Goal: Transaction & Acquisition: Purchase product/service

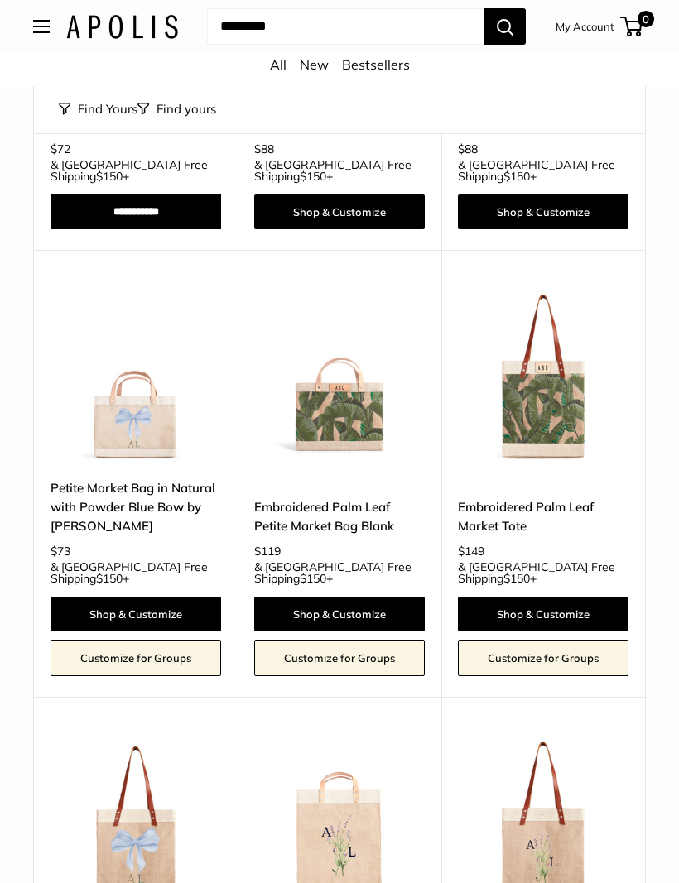
scroll to position [5830, 0]
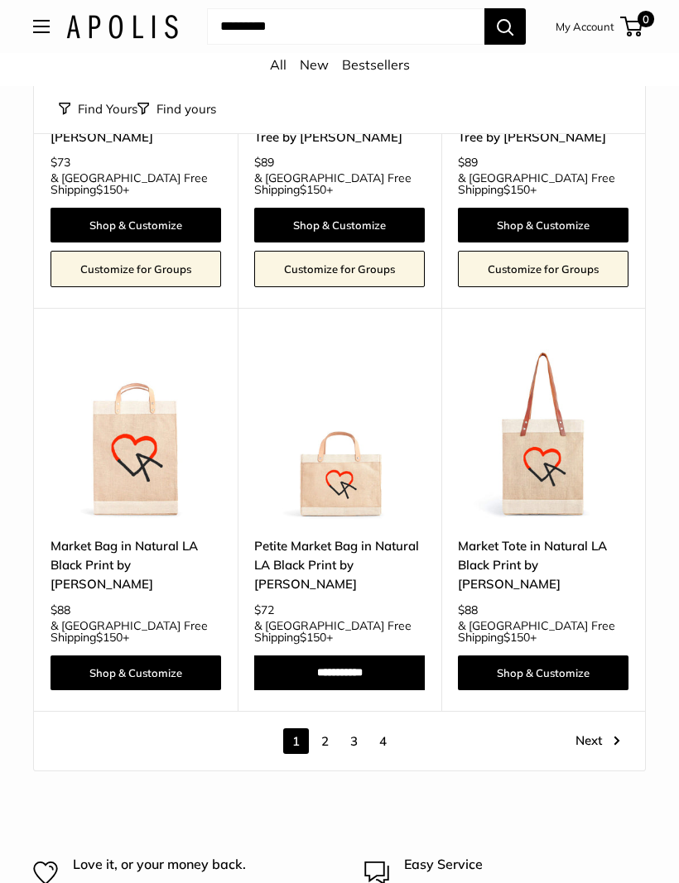
click at [595, 729] on link "Next" at bounding box center [597, 742] width 45 height 26
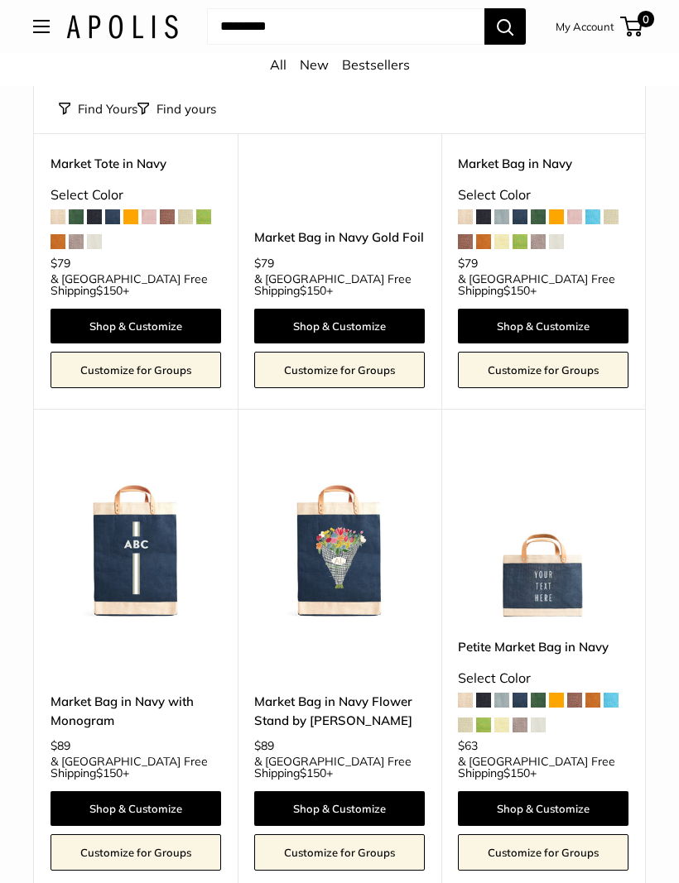
scroll to position [317, 0]
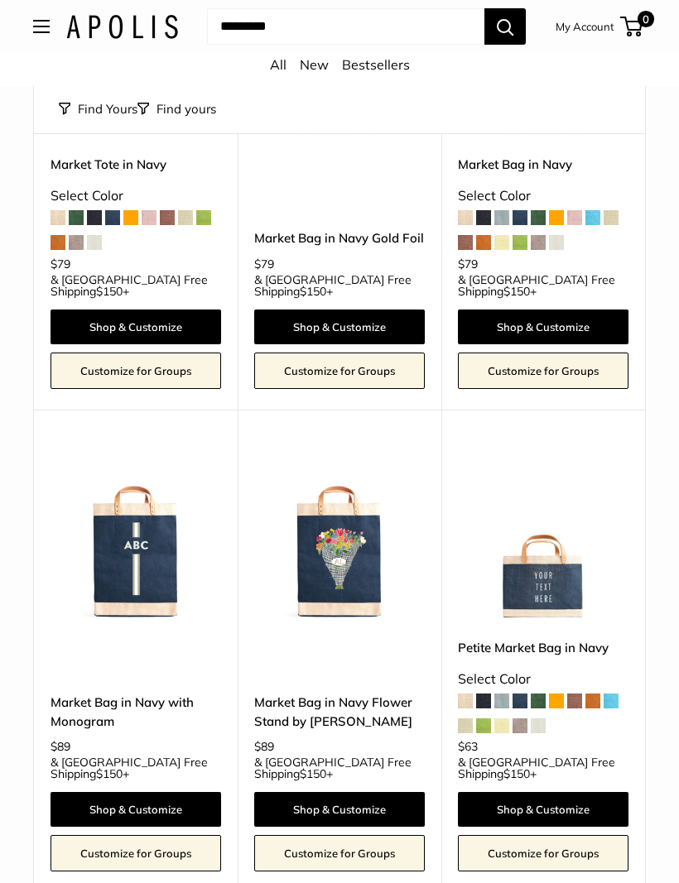
click at [354, 540] on img at bounding box center [339, 536] width 170 height 170
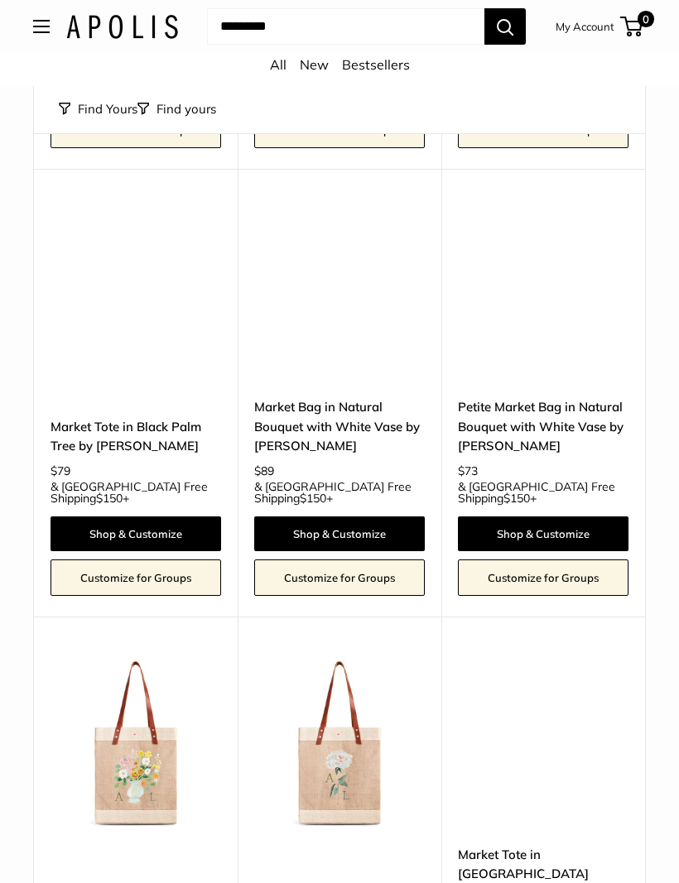
scroll to position [3881, 0]
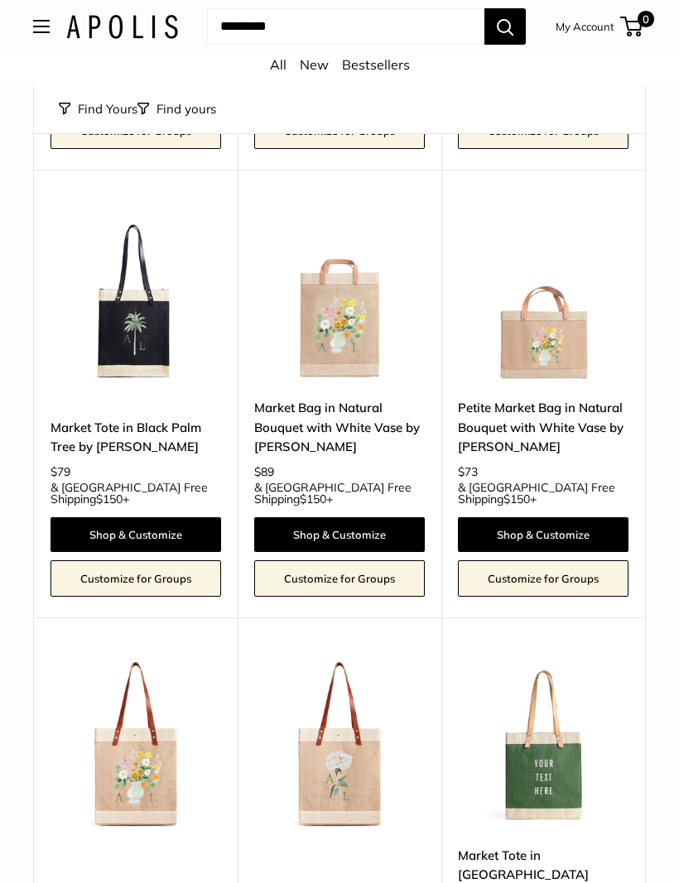
click at [152, 659] on img at bounding box center [135, 744] width 170 height 170
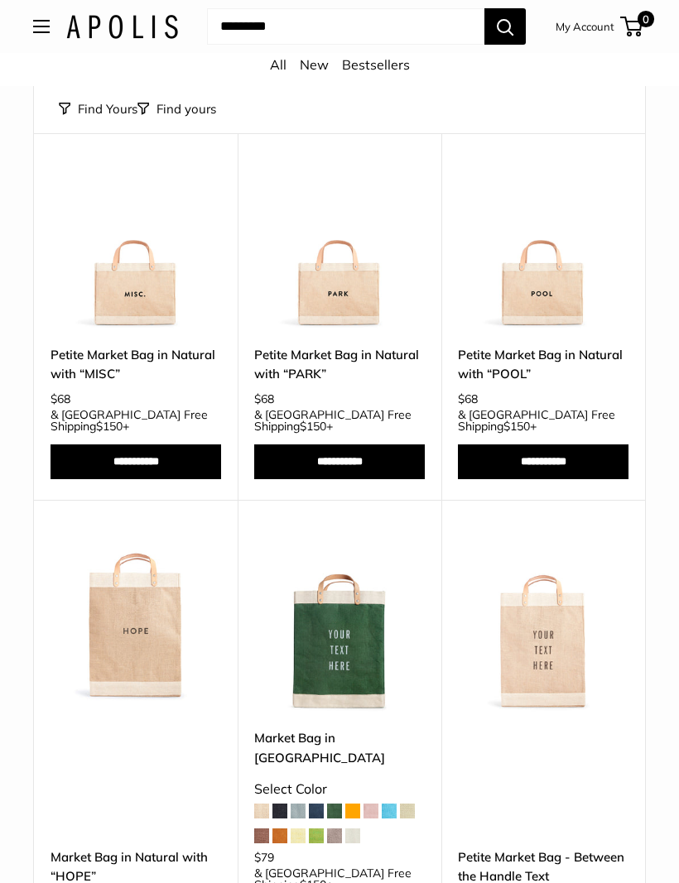
scroll to position [6410, 0]
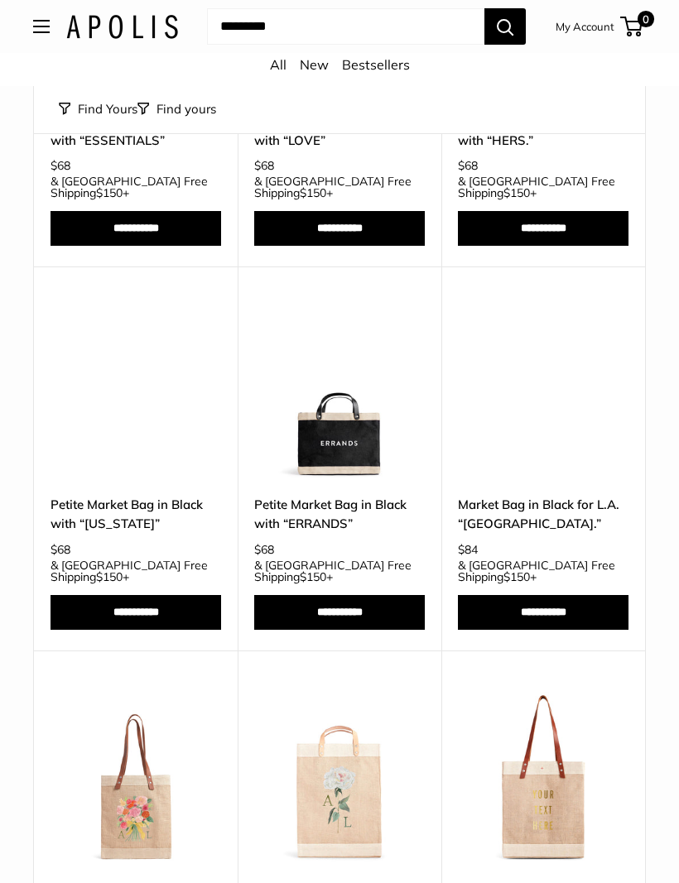
scroll to position [532, 0]
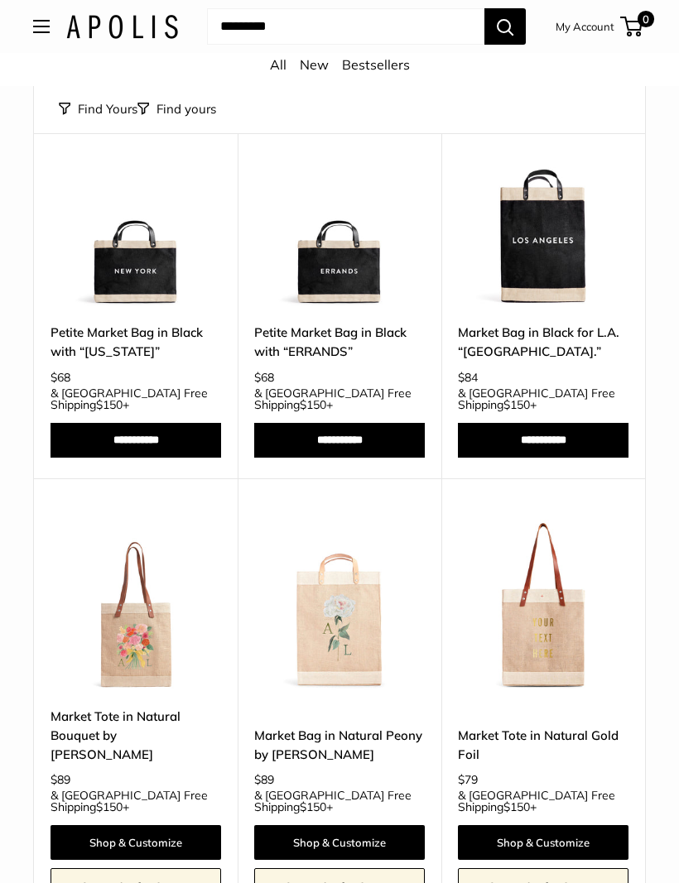
click at [149, 601] on img at bounding box center [135, 605] width 170 height 170
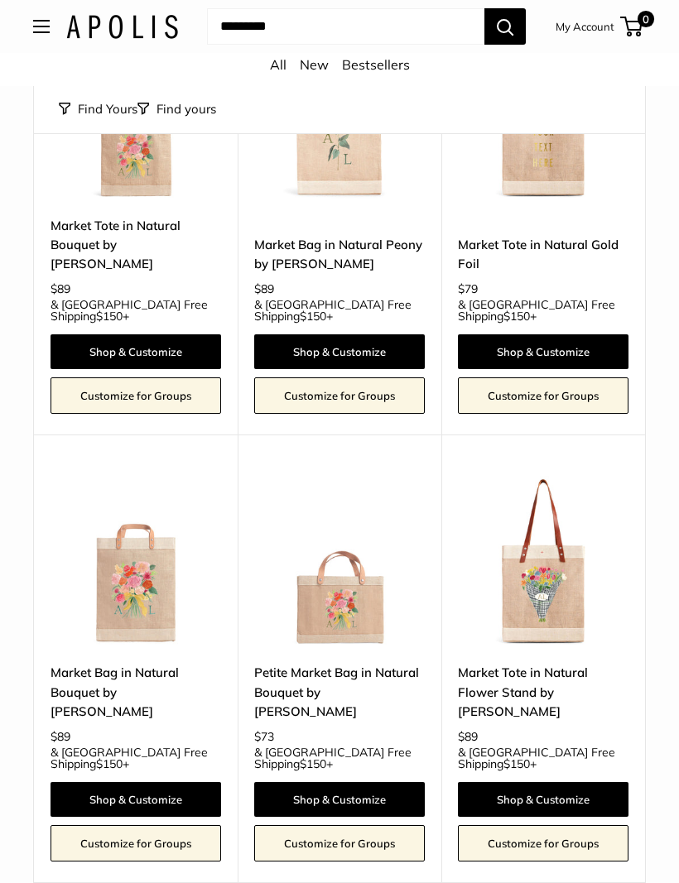
scroll to position [1022, 0]
click at [568, 550] on img at bounding box center [543, 562] width 170 height 170
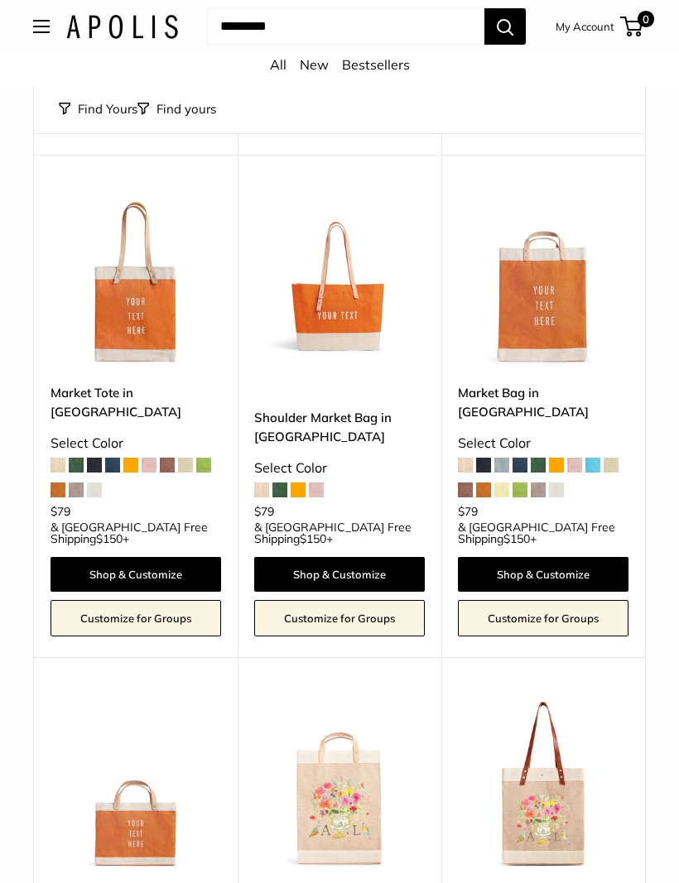
scroll to position [3296, 0]
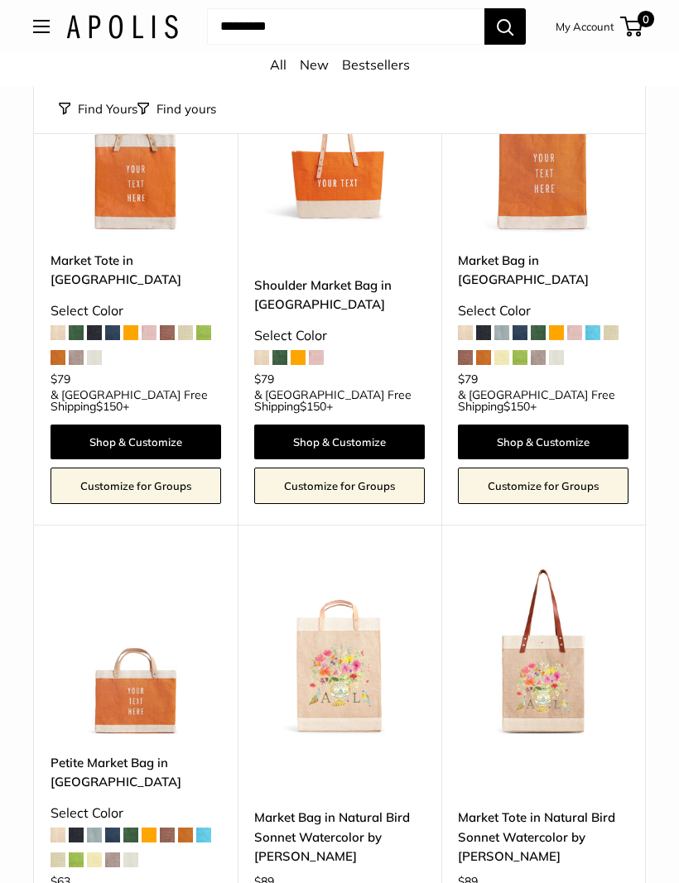
click at [559, 567] on img at bounding box center [543, 652] width 170 height 170
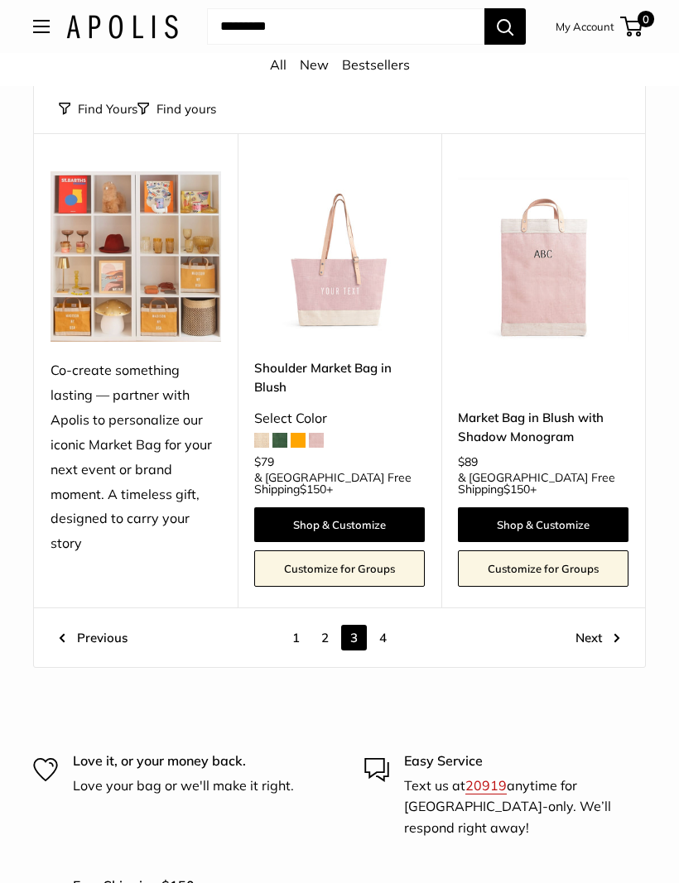
click at [593, 626] on link "Next" at bounding box center [597, 639] width 45 height 26
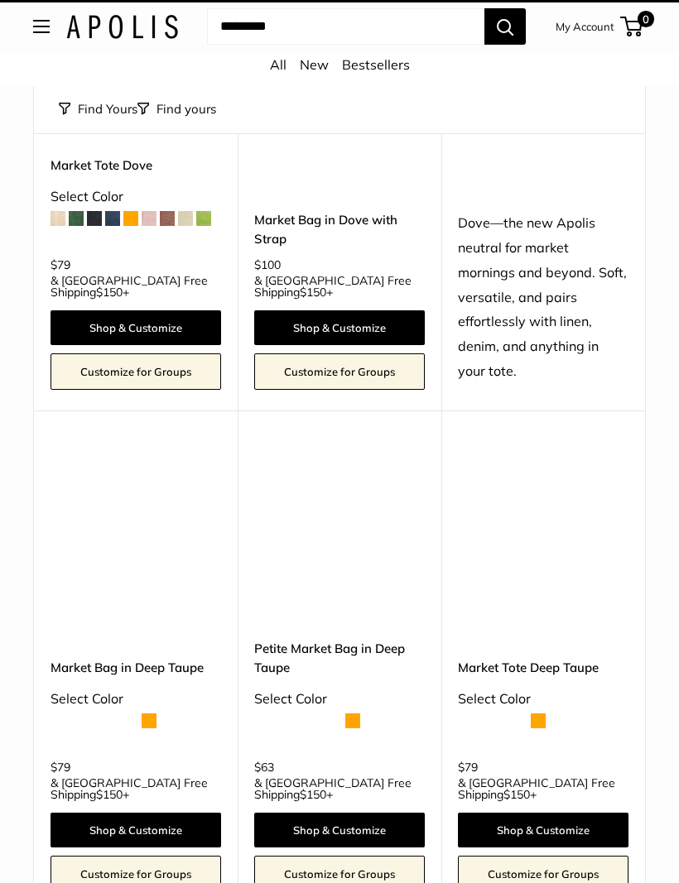
scroll to position [20, 0]
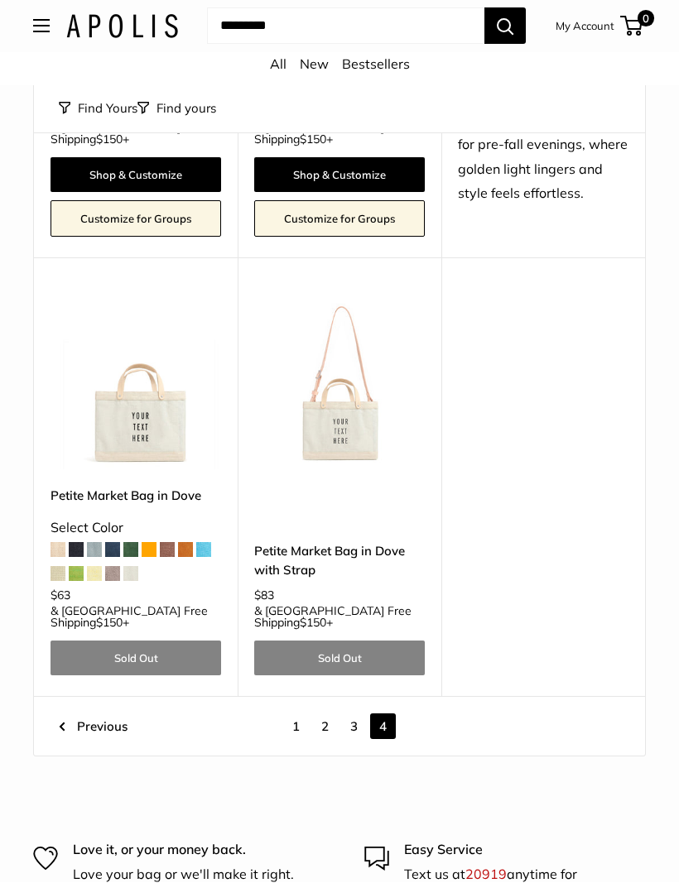
click at [356, 714] on link "3" at bounding box center [354, 727] width 26 height 26
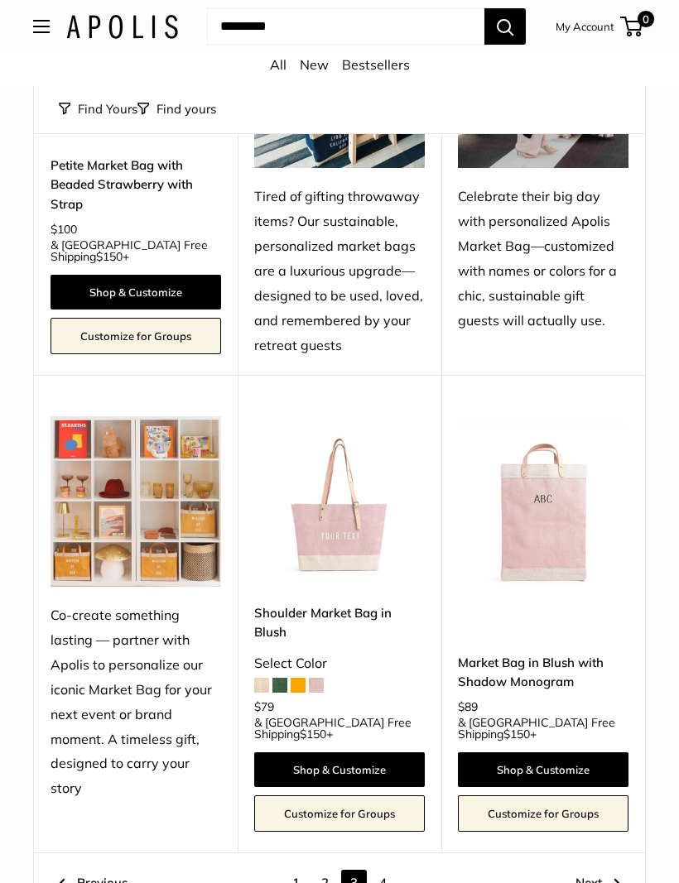
scroll to position [6992, 0]
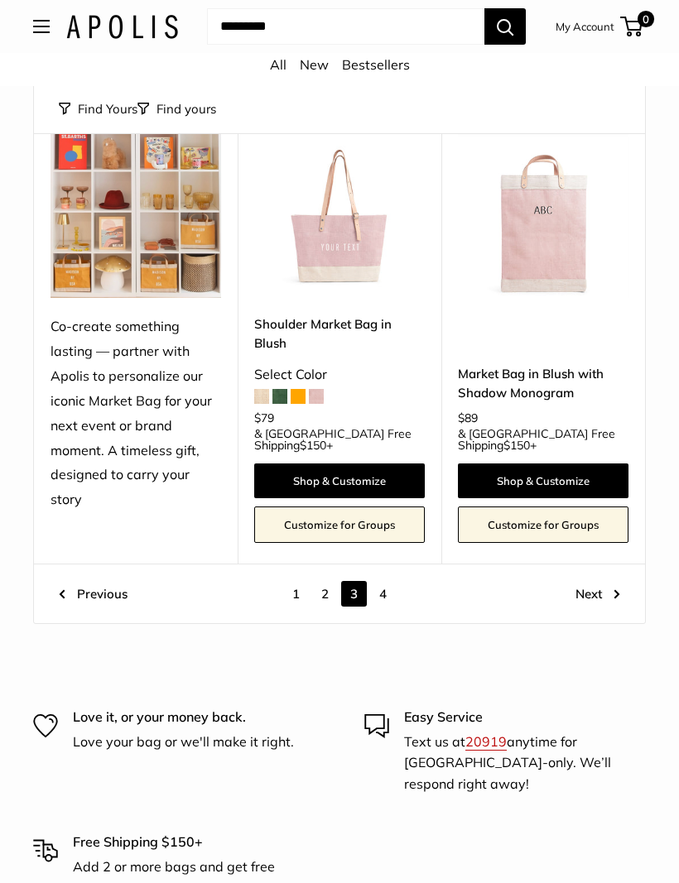
click at [283, 581] on link "1" at bounding box center [296, 594] width 26 height 26
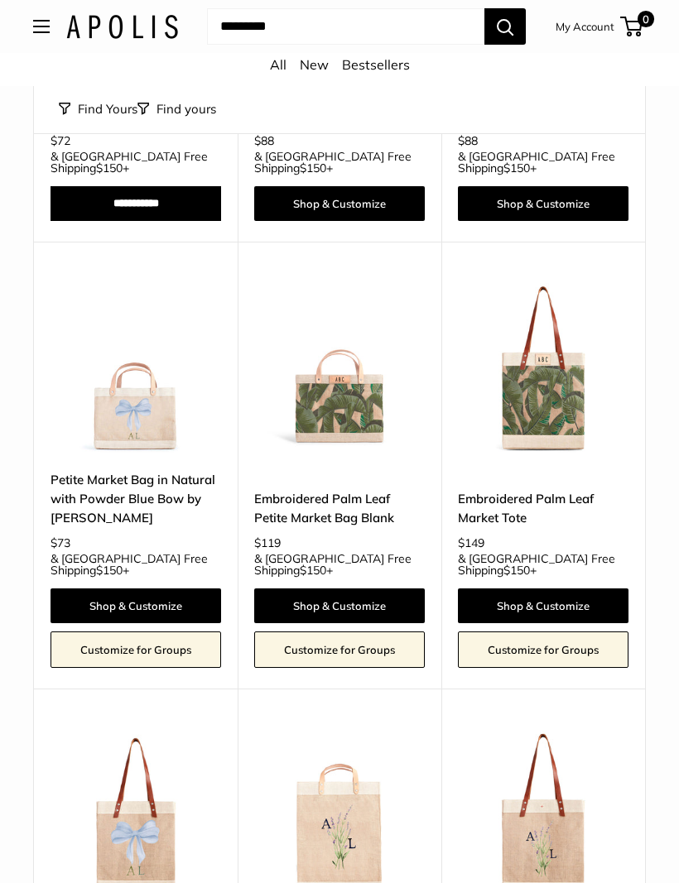
scroll to position [5812, 0]
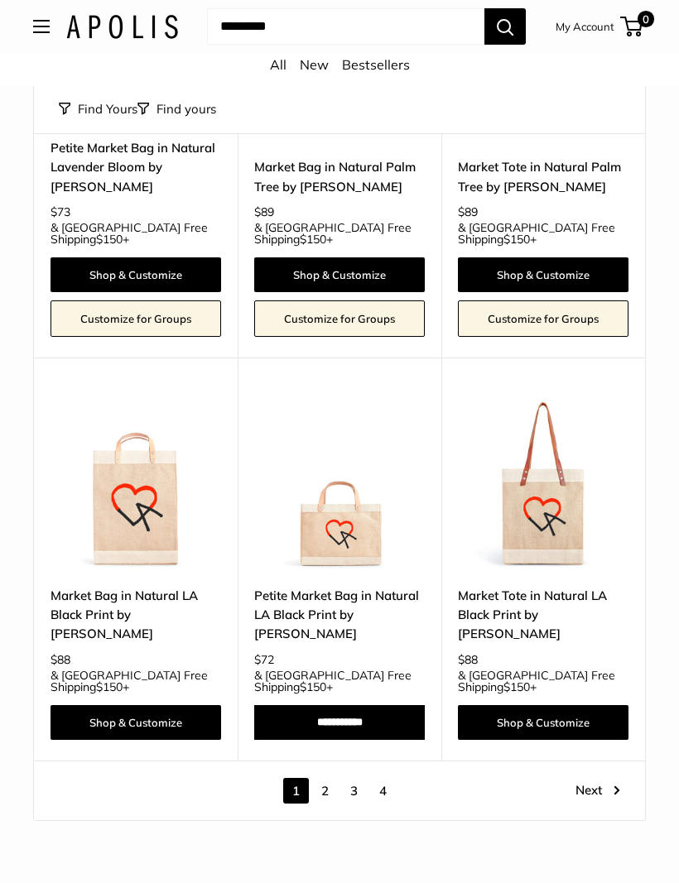
click at [324, 778] on link "2" at bounding box center [325, 791] width 26 height 26
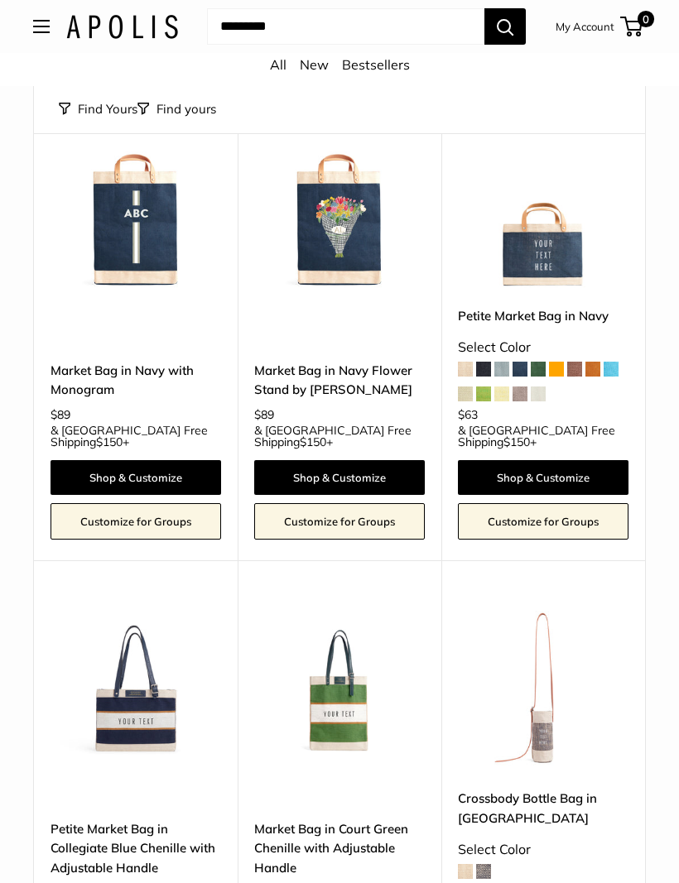
scroll to position [643, 0]
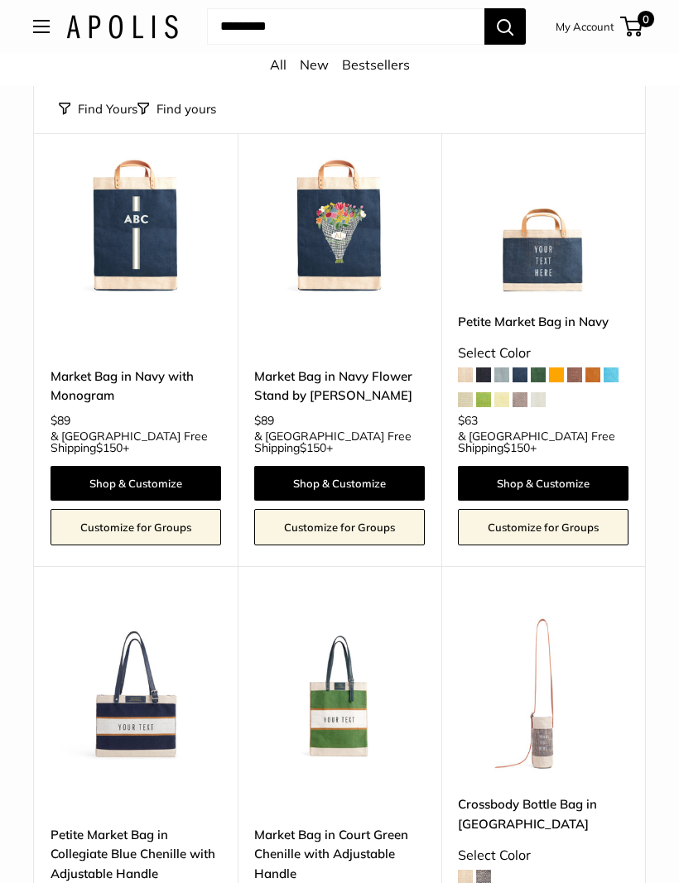
click at [374, 236] on img at bounding box center [339, 210] width 170 height 170
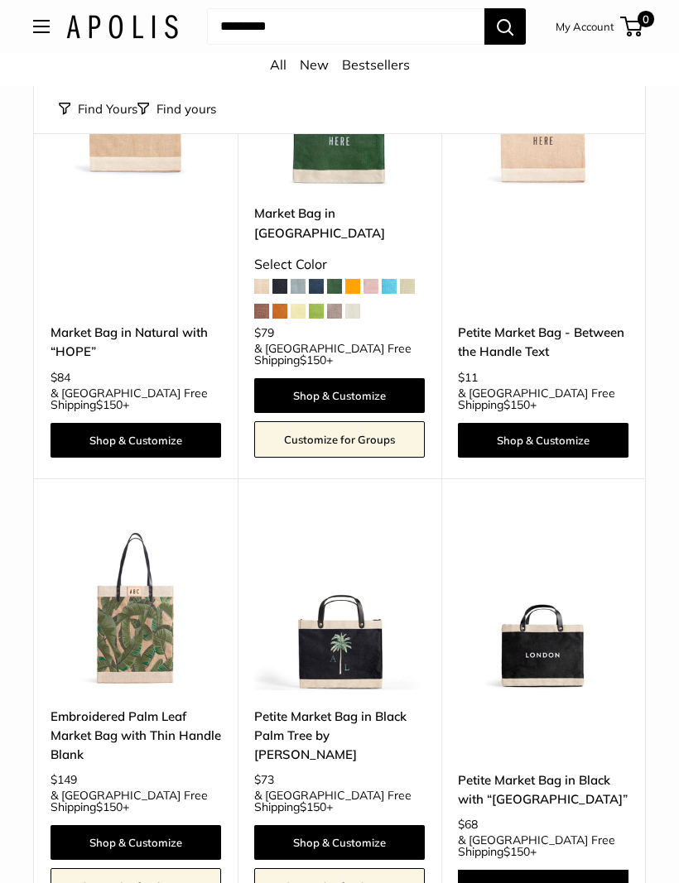
scroll to position [6642, 0]
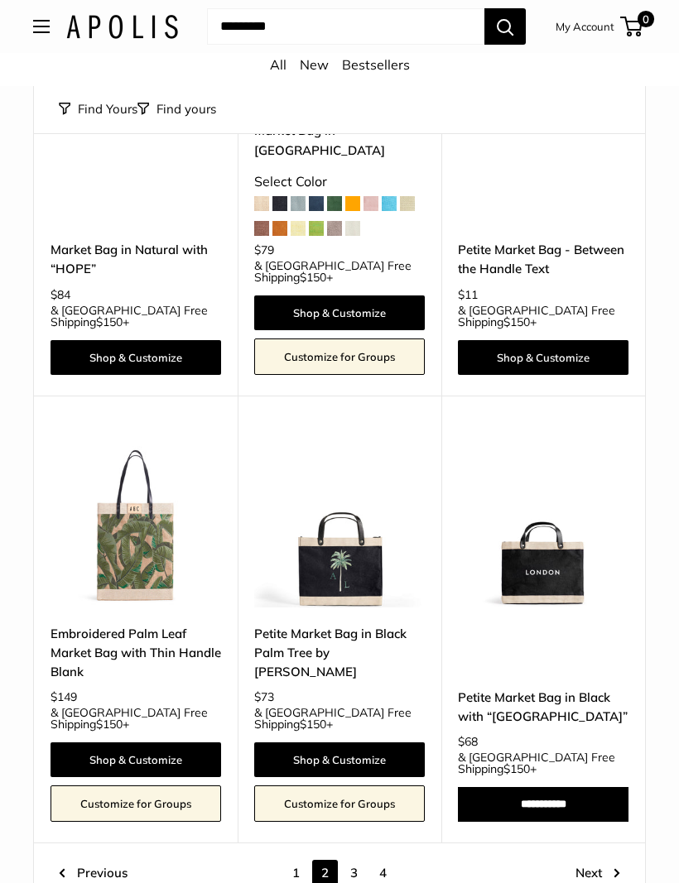
click at [583, 860] on link "Next" at bounding box center [597, 873] width 45 height 26
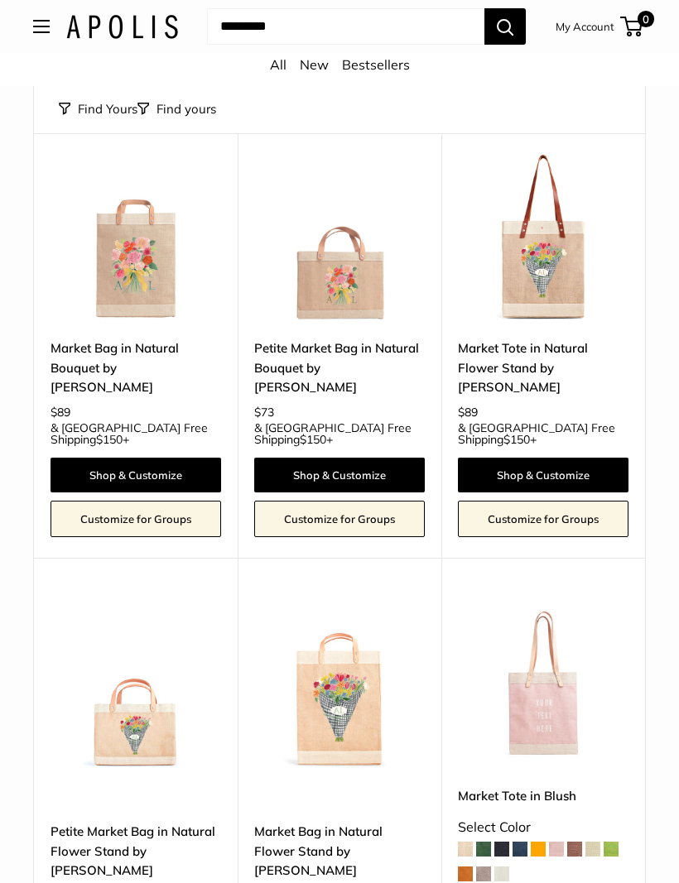
scroll to position [1336, 0]
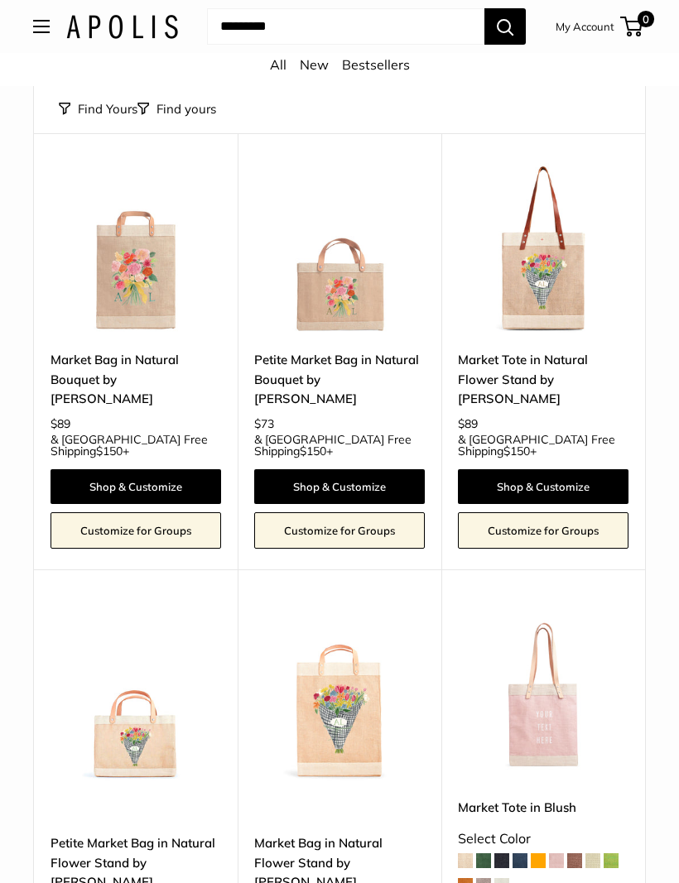
click at [556, 190] on img at bounding box center [543, 248] width 170 height 170
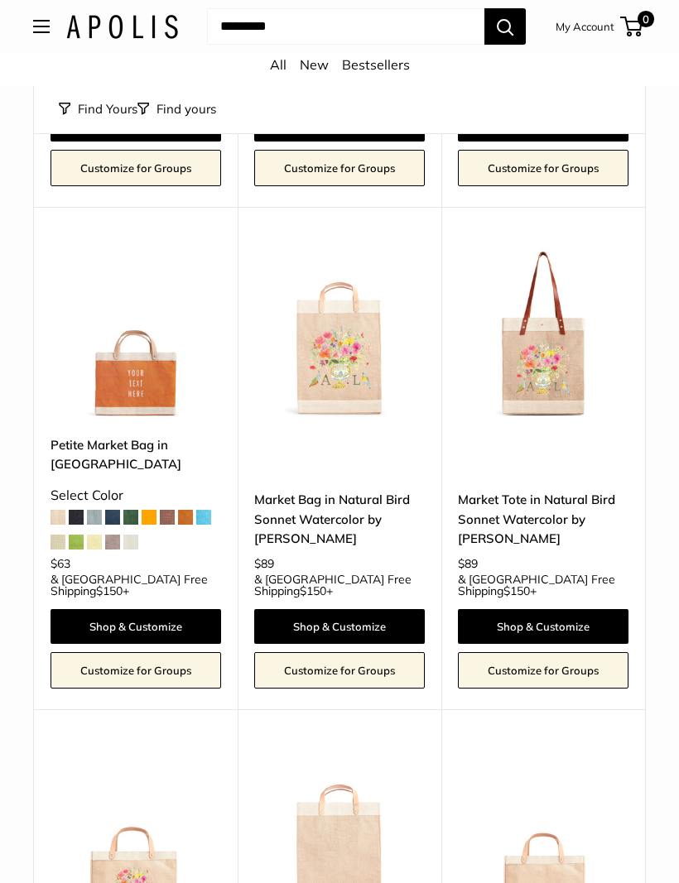
scroll to position [3597, 0]
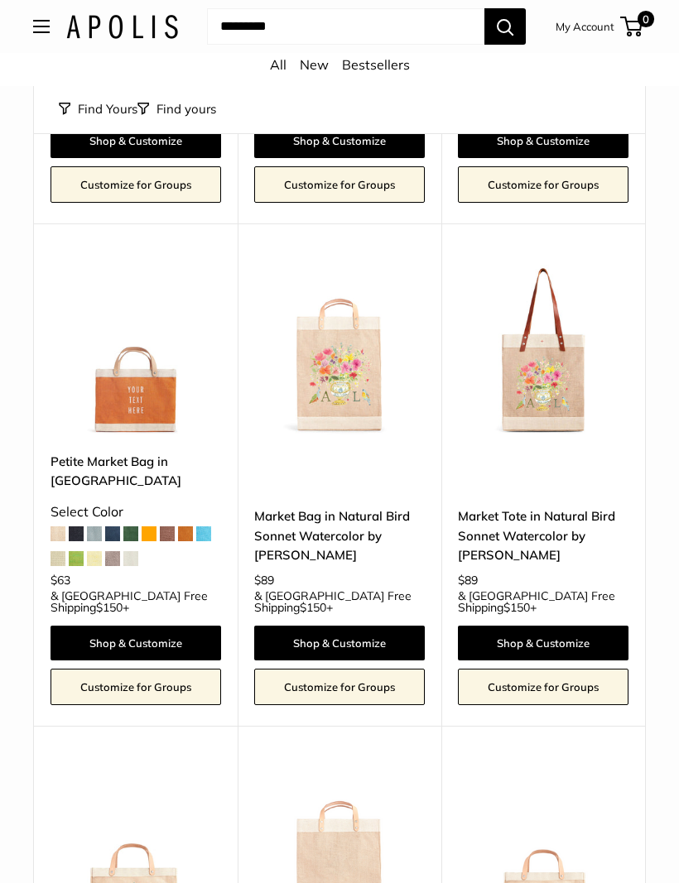
click at [559, 266] on img at bounding box center [543, 351] width 170 height 170
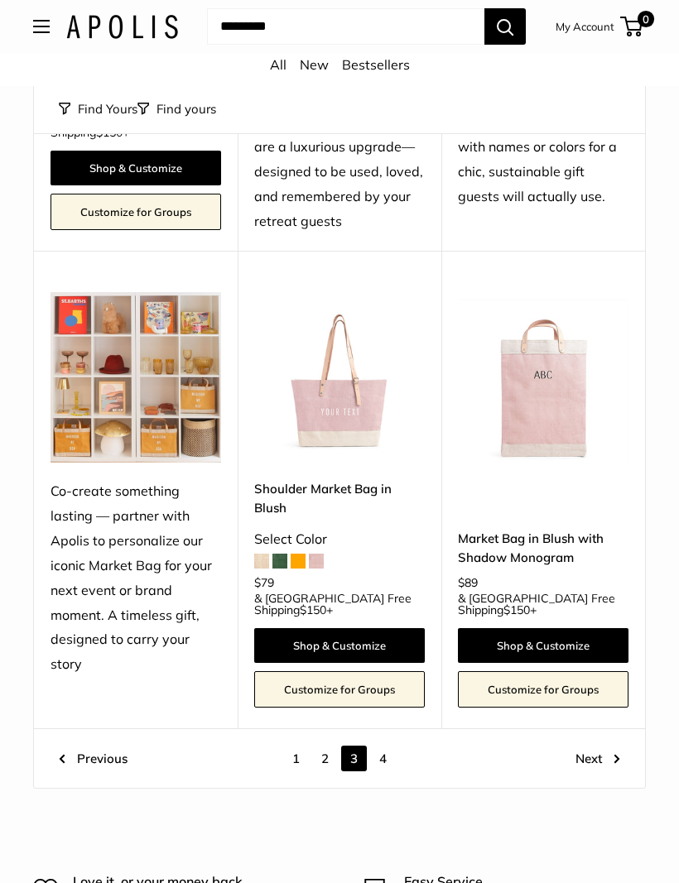
click at [602, 746] on link "Next" at bounding box center [597, 759] width 45 height 26
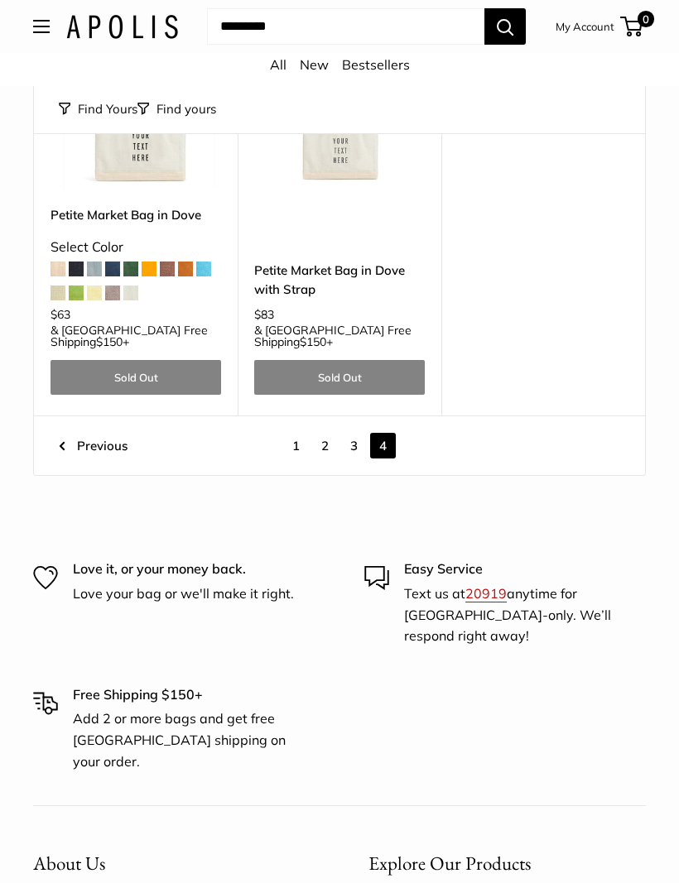
click at [324, 434] on link "2" at bounding box center [325, 447] width 26 height 26
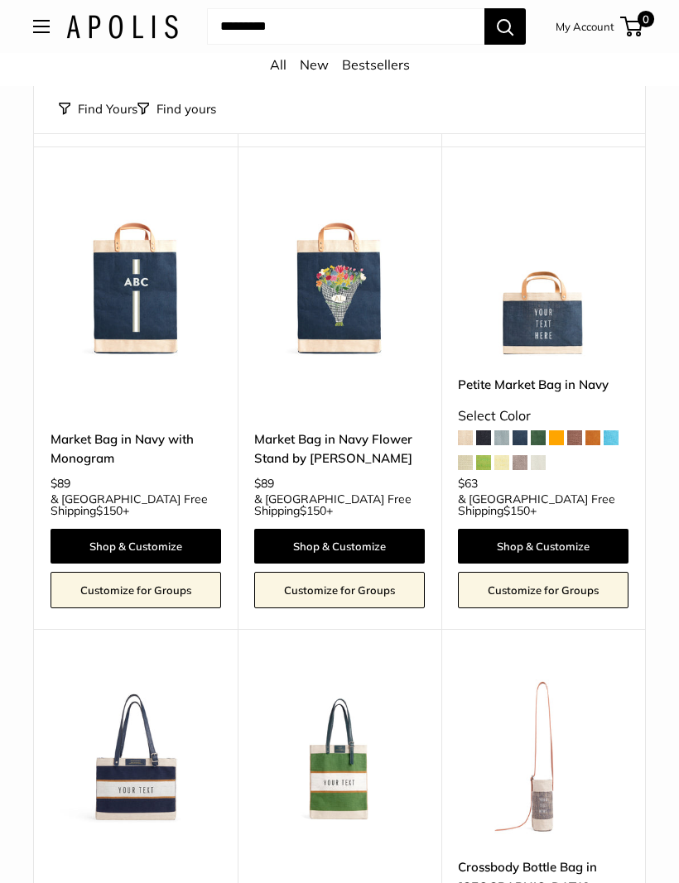
scroll to position [580, 0]
click at [381, 277] on img at bounding box center [339, 273] width 170 height 170
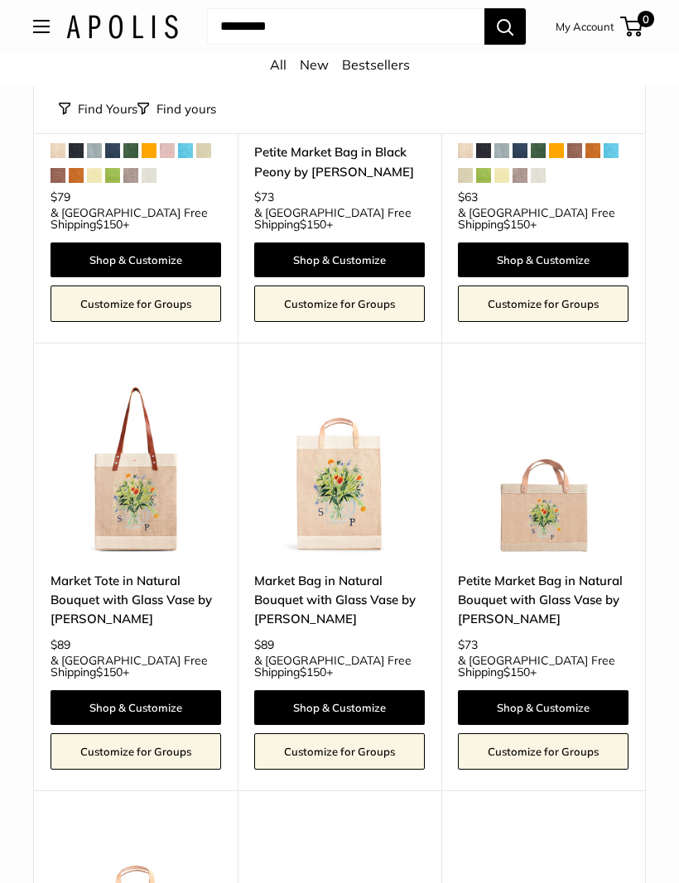
scroll to position [2119, 0]
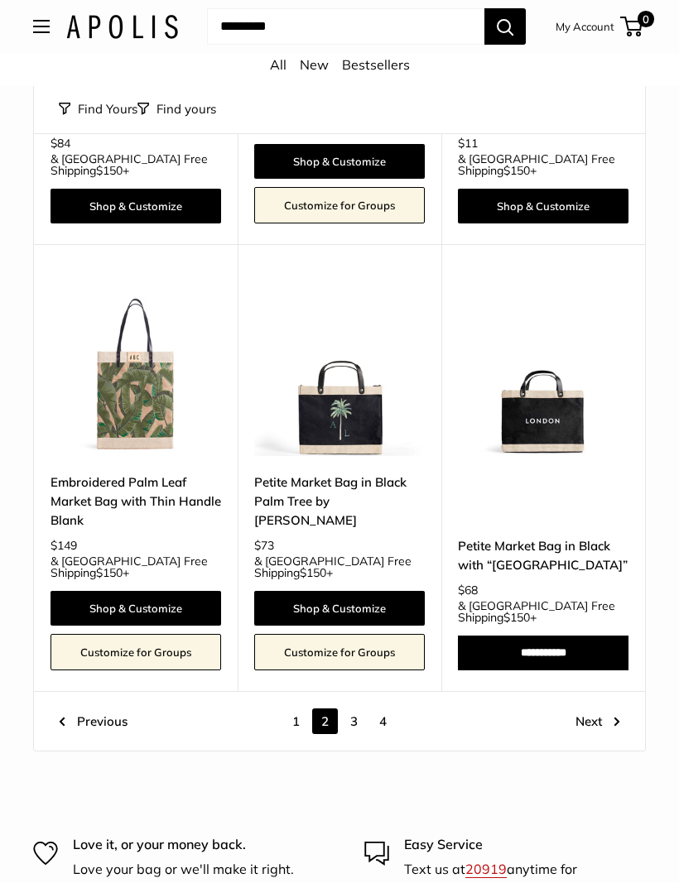
click at [597, 709] on link "Next" at bounding box center [597, 722] width 45 height 26
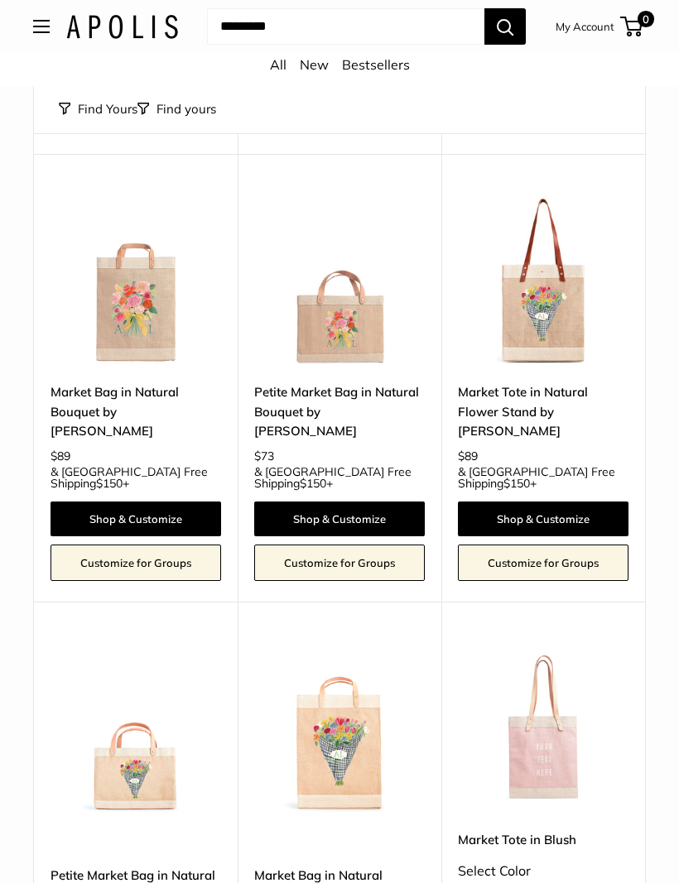
scroll to position [1302, 0]
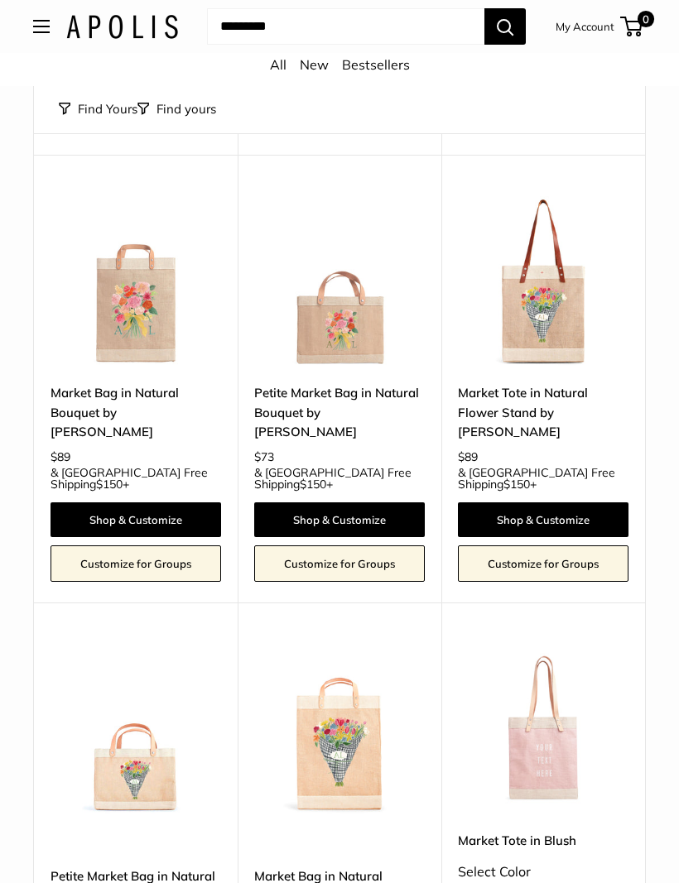
click at [552, 286] on img at bounding box center [543, 282] width 170 height 170
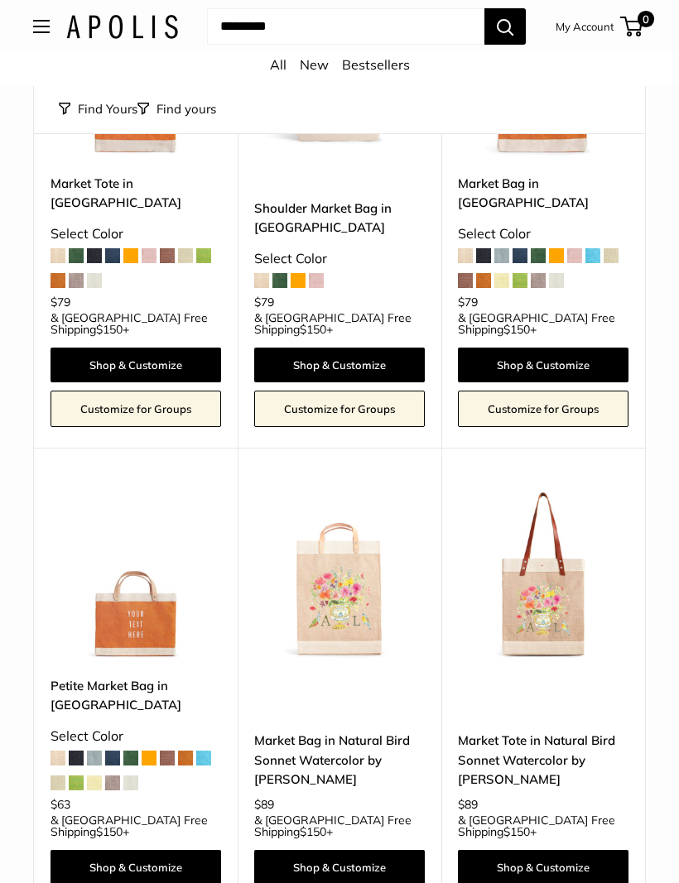
scroll to position [3415, 0]
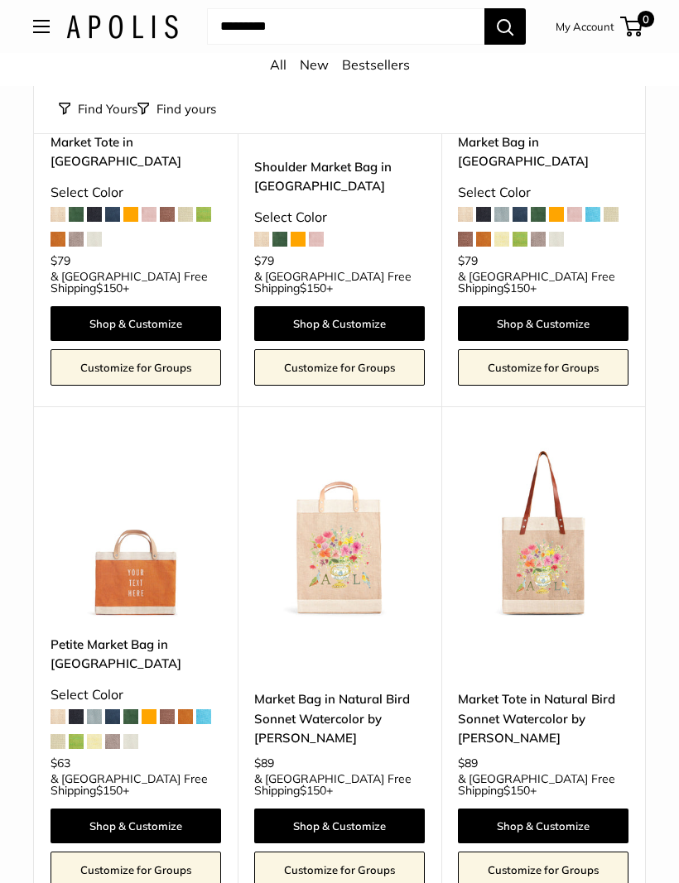
click at [553, 448] on img at bounding box center [543, 533] width 170 height 170
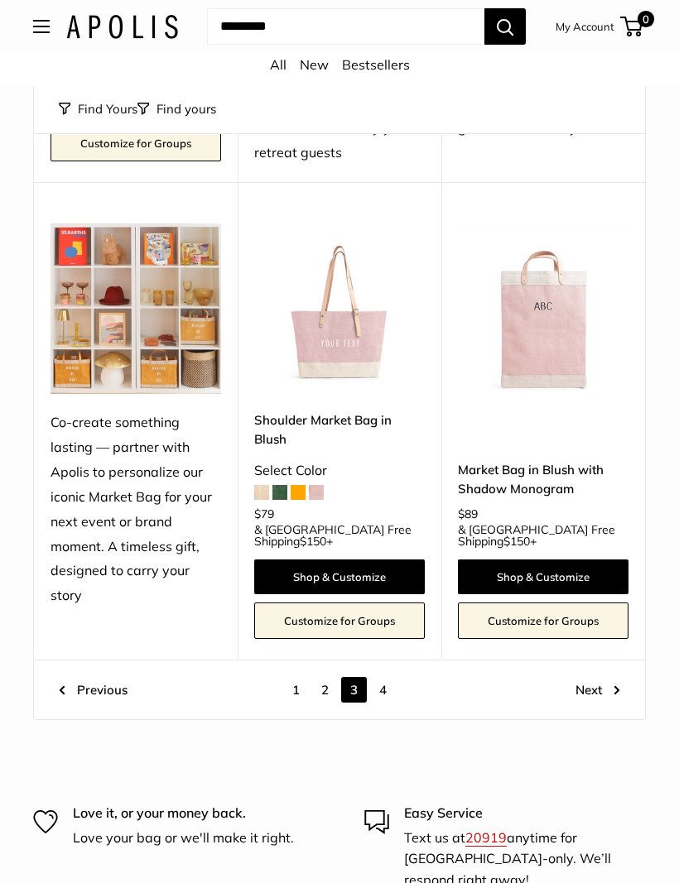
click at [594, 677] on link "Next" at bounding box center [597, 690] width 45 height 26
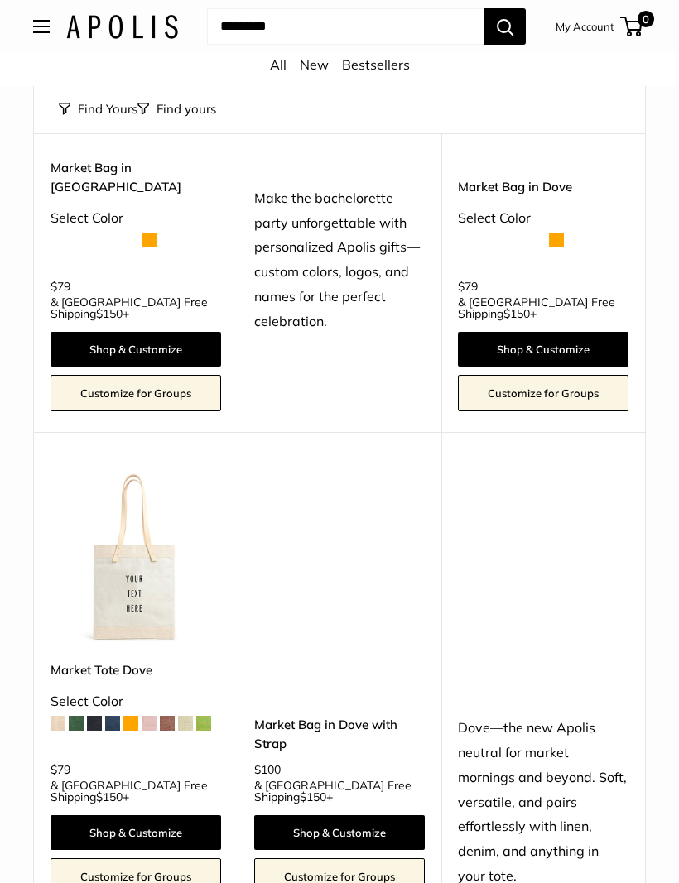
scroll to position [20, 0]
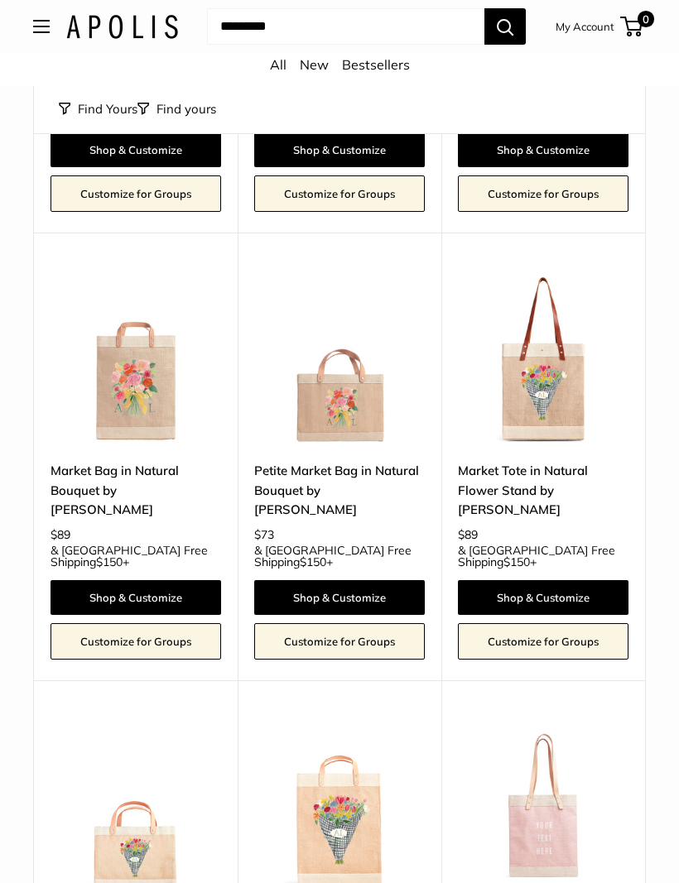
scroll to position [1196, 0]
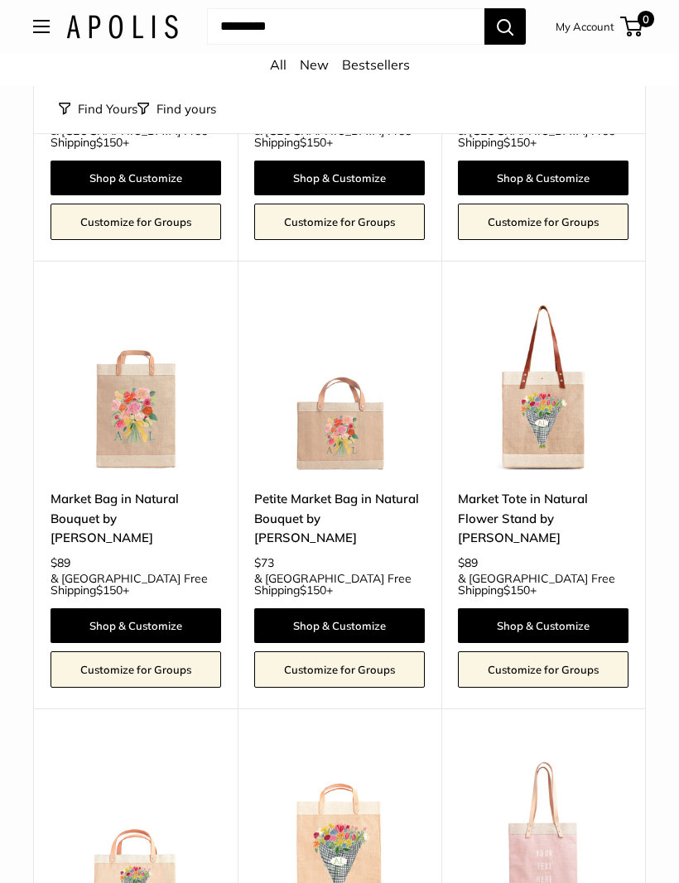
click at [559, 343] on img at bounding box center [543, 388] width 170 height 170
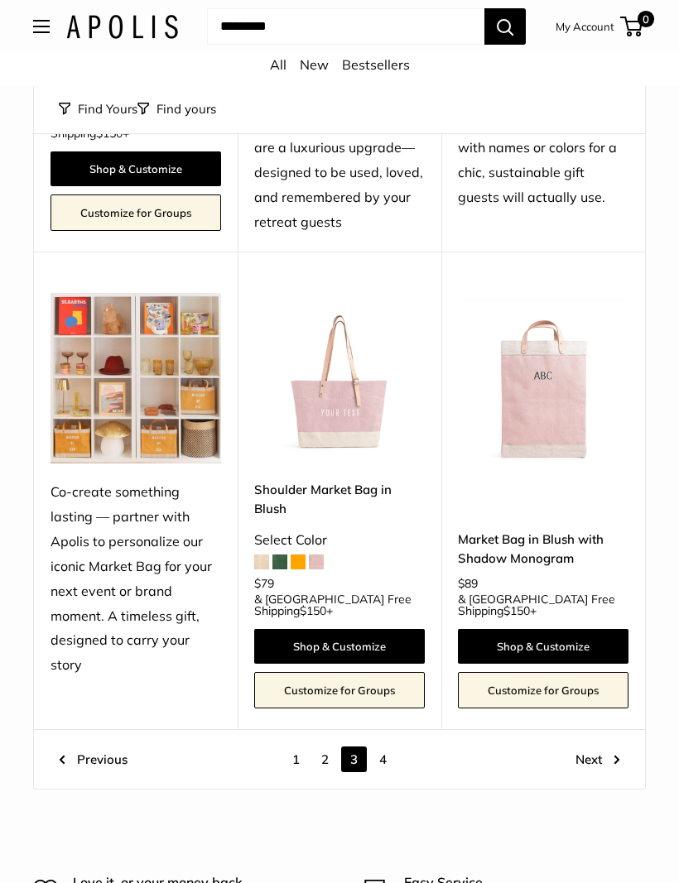
scroll to position [6754, 0]
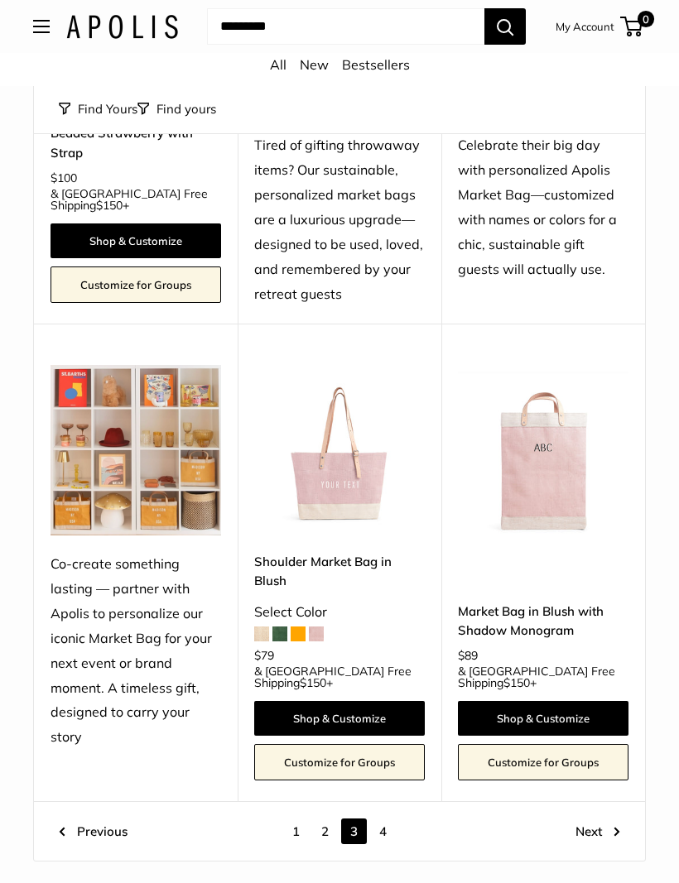
click at [324, 819] on link "2" at bounding box center [325, 832] width 26 height 26
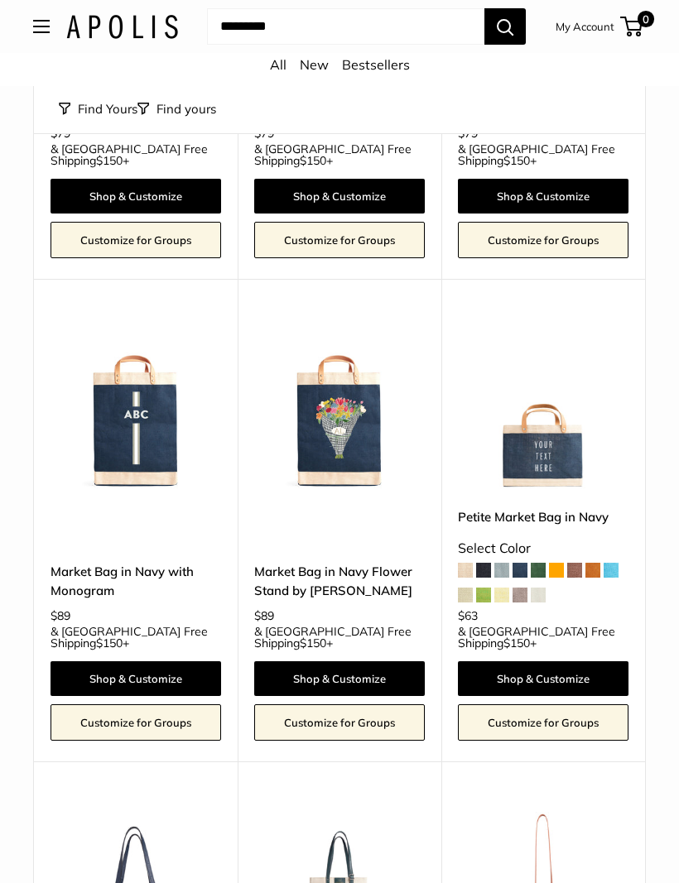
scroll to position [449, 0]
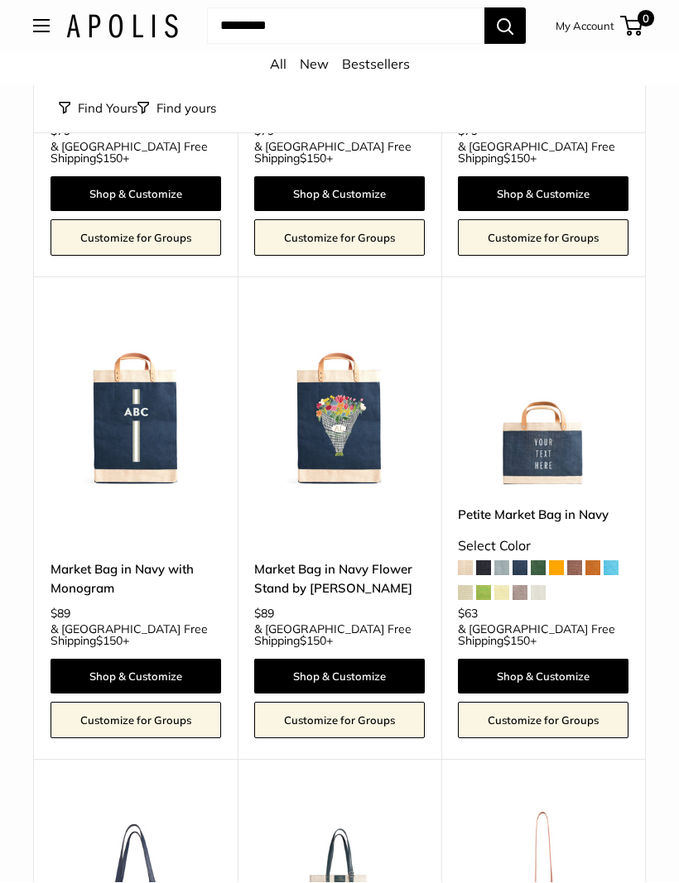
click at [333, 418] on img at bounding box center [339, 404] width 170 height 170
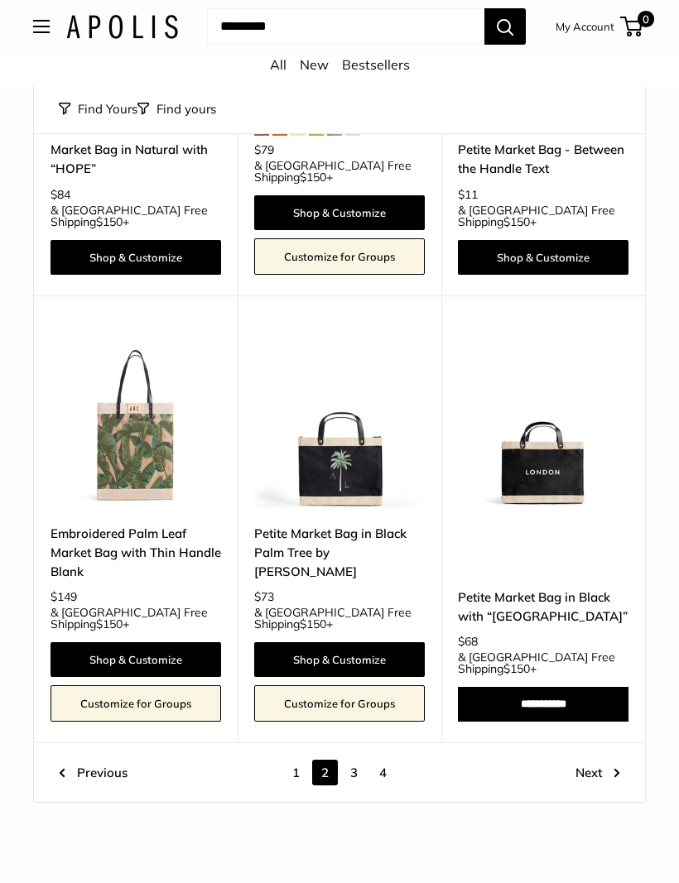
scroll to position [6912, 0]
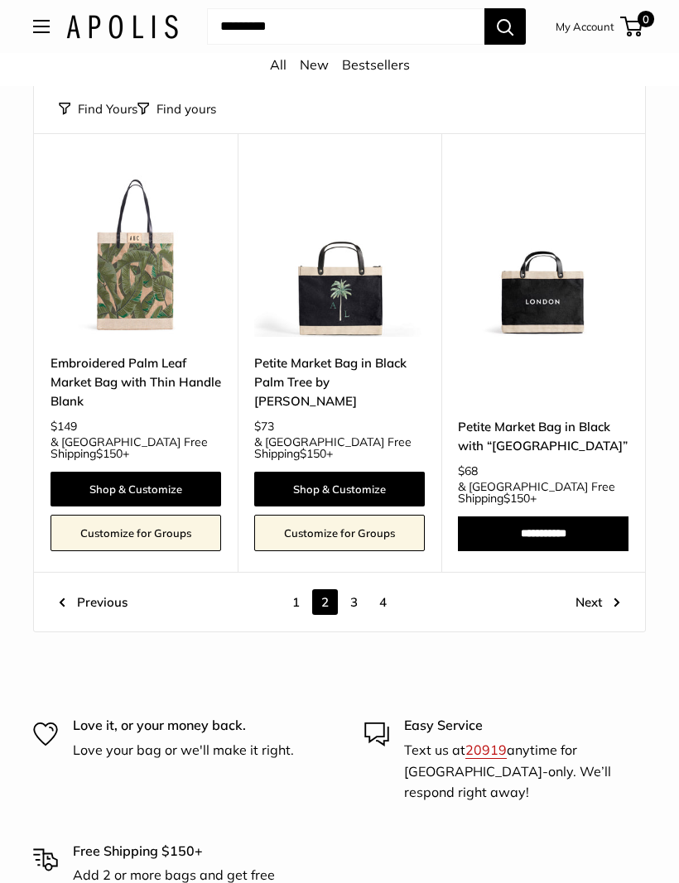
click at [587, 590] on link "Next" at bounding box center [597, 603] width 45 height 26
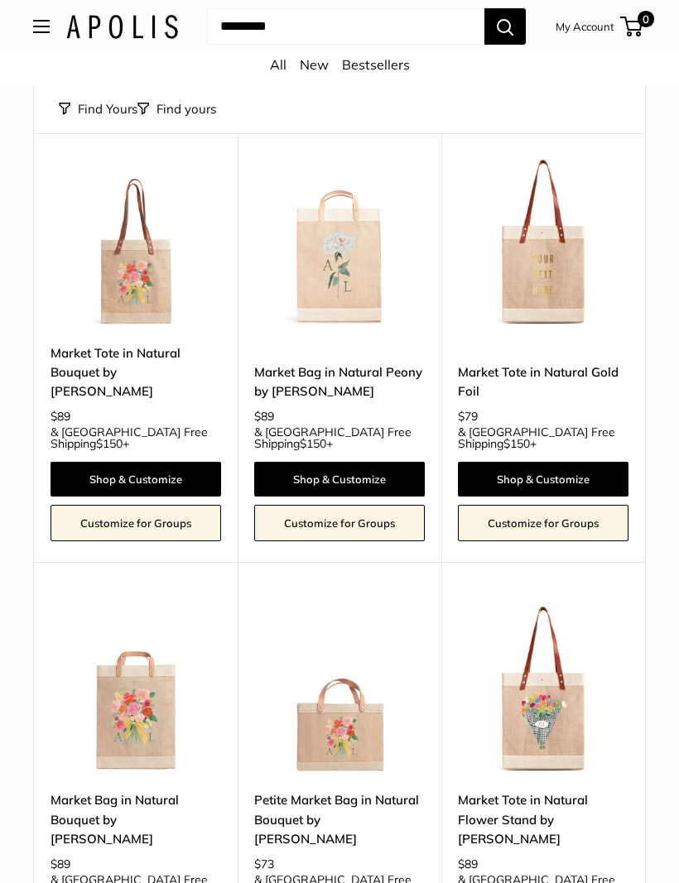
scroll to position [895, 0]
click at [104, 282] on img at bounding box center [135, 241] width 170 height 170
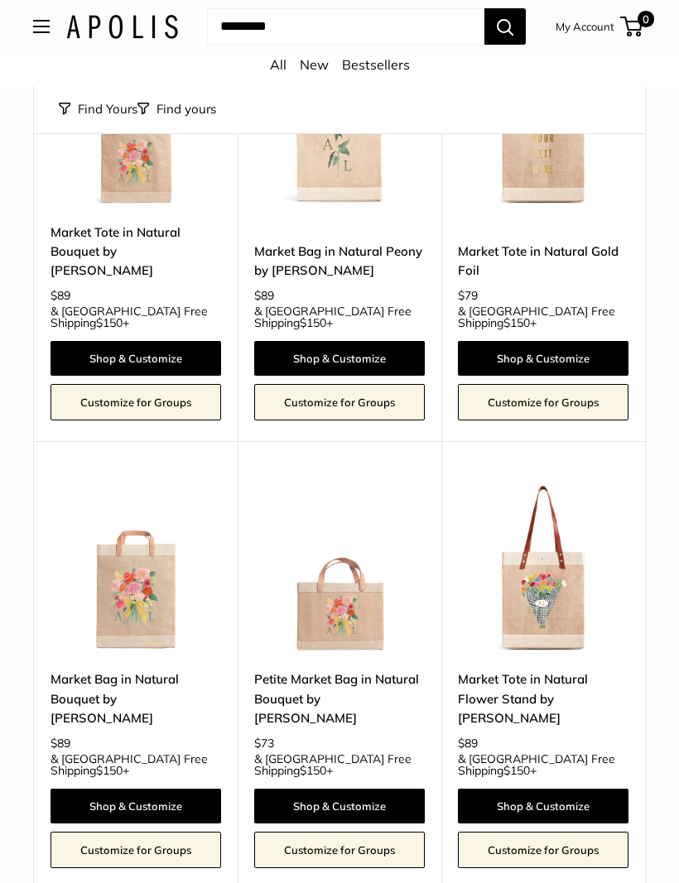
scroll to position [1050, 0]
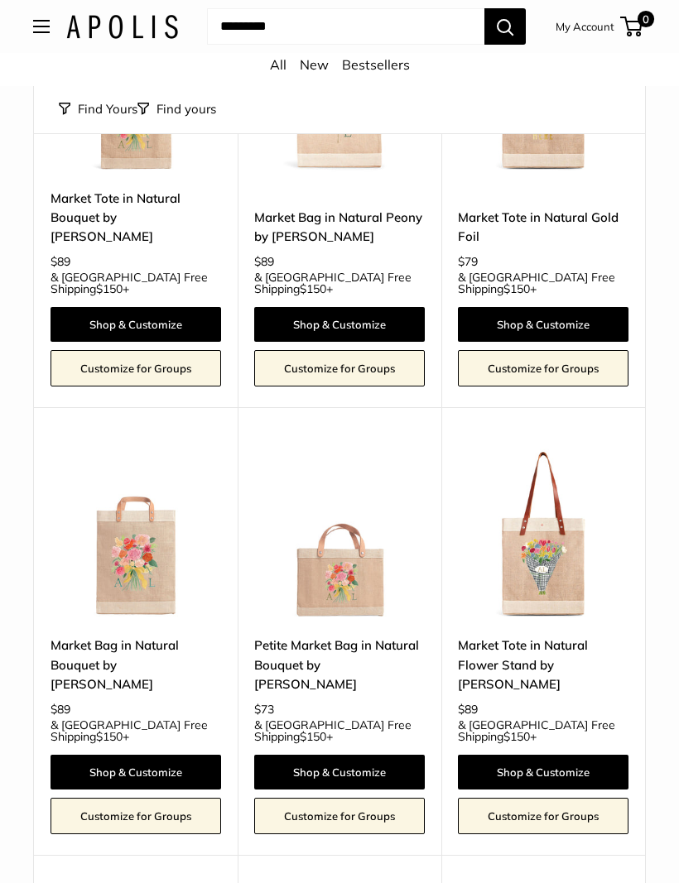
click at [544, 500] on img at bounding box center [543, 533] width 170 height 170
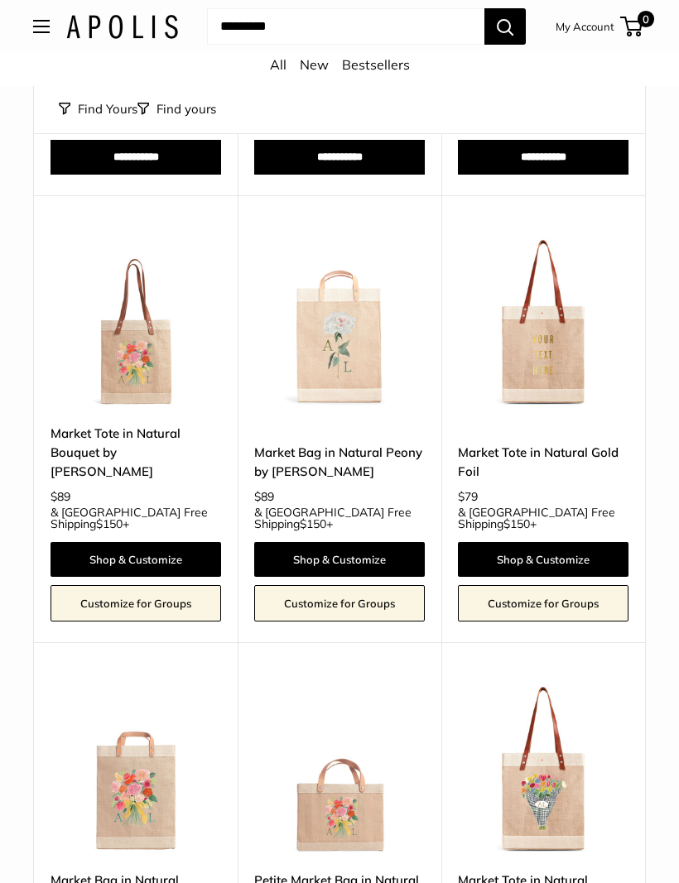
scroll to position [814, 0]
click at [126, 334] on img at bounding box center [135, 322] width 170 height 170
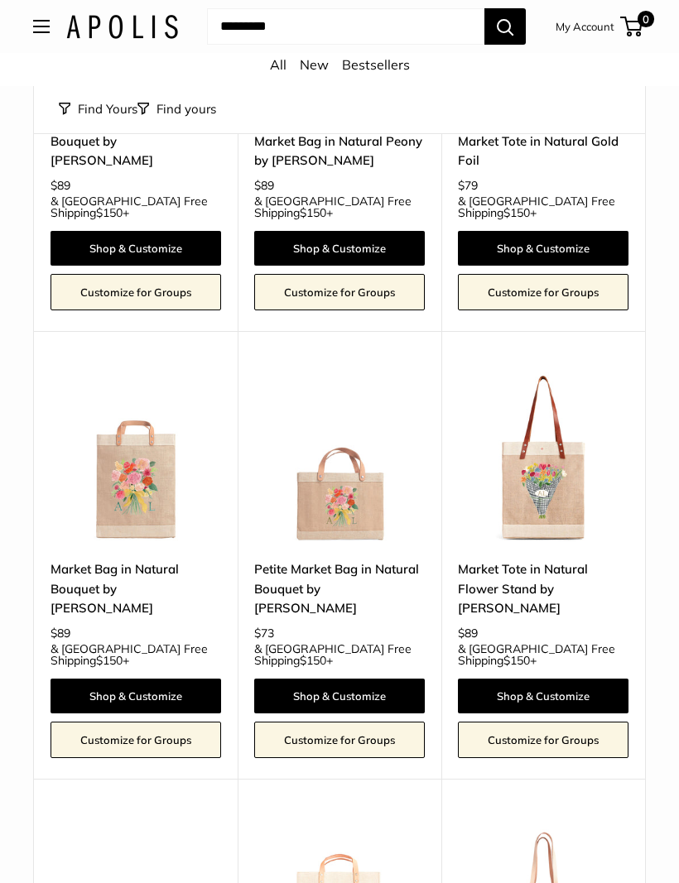
scroll to position [1131, 0]
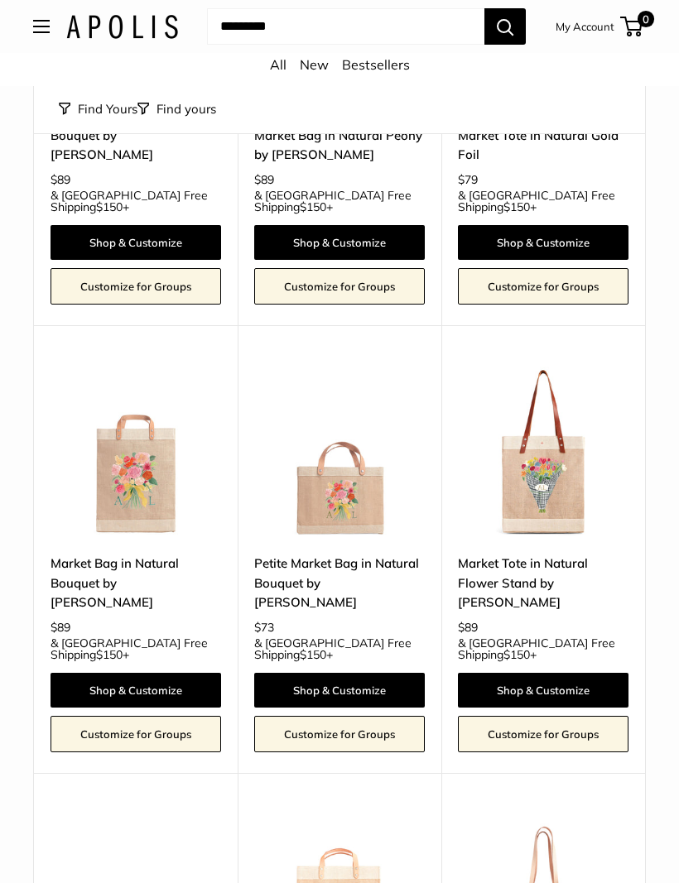
click at [541, 415] on img at bounding box center [543, 452] width 170 height 170
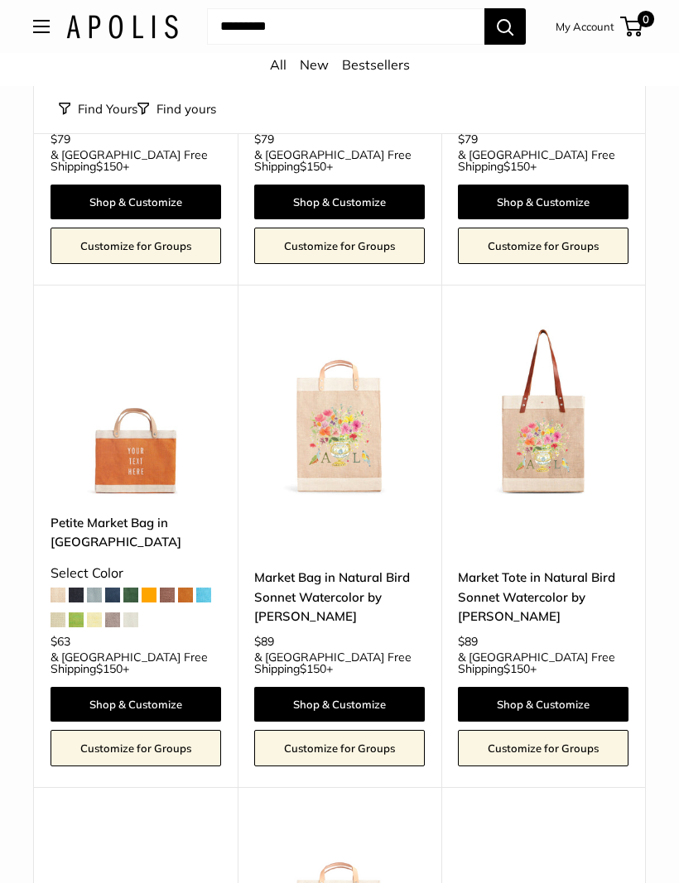
scroll to position [3638, 0]
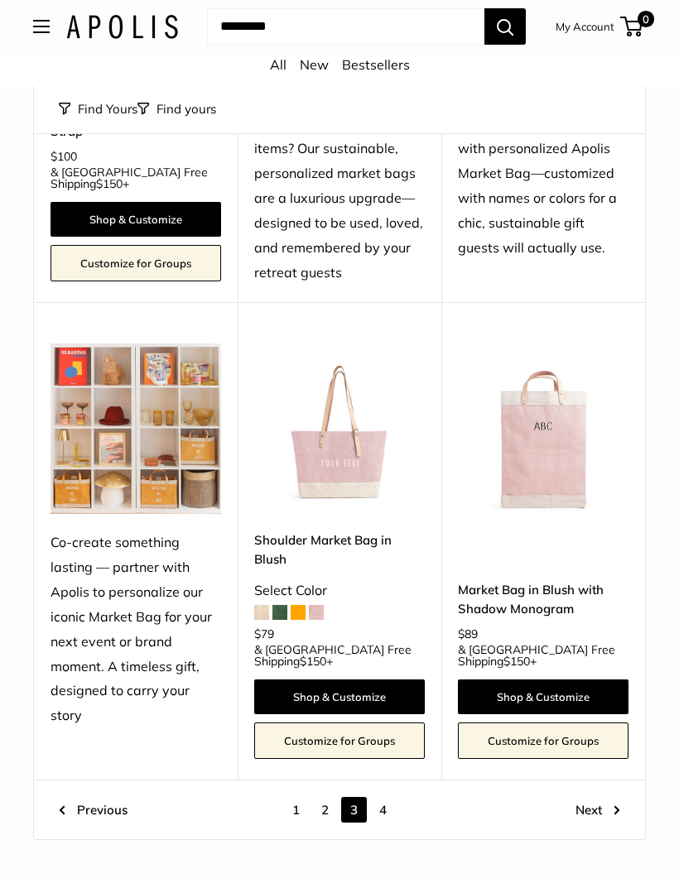
click at [315, 797] on link "2" at bounding box center [325, 810] width 26 height 26
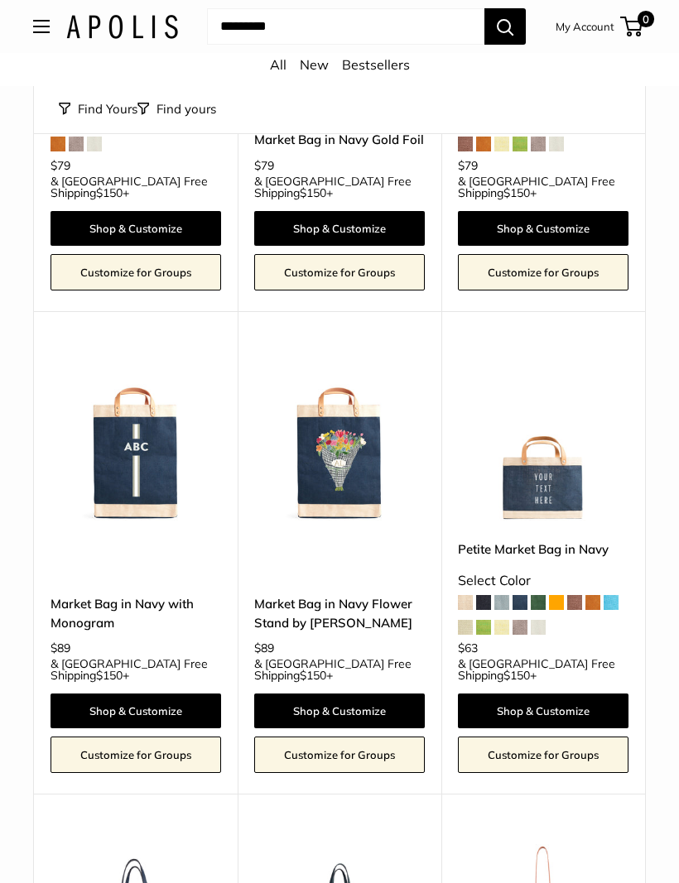
scroll to position [416, 0]
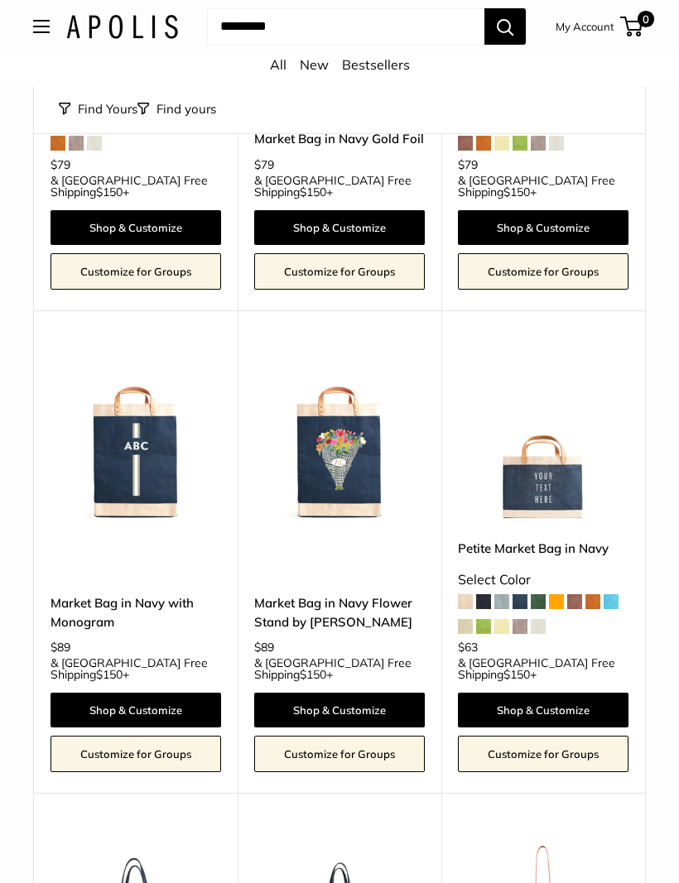
click at [367, 420] on img at bounding box center [339, 437] width 170 height 170
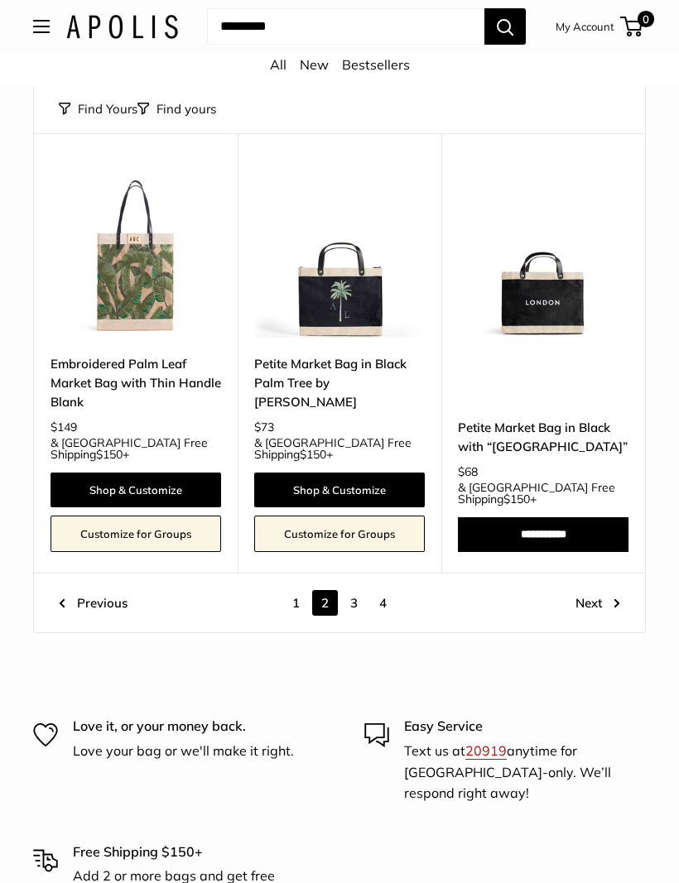
click at [342, 591] on link "3" at bounding box center [354, 604] width 26 height 26
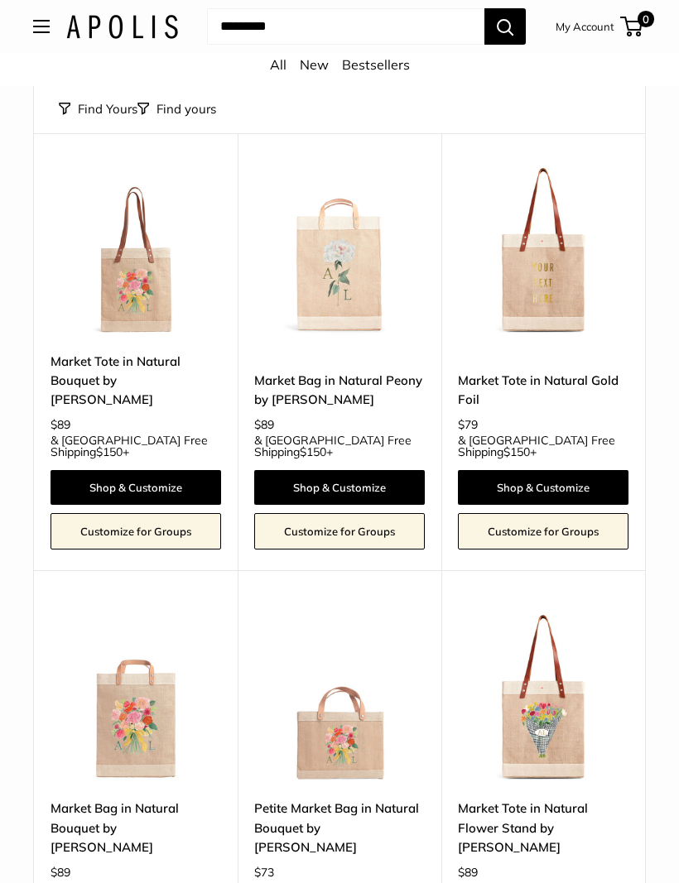
scroll to position [882, 0]
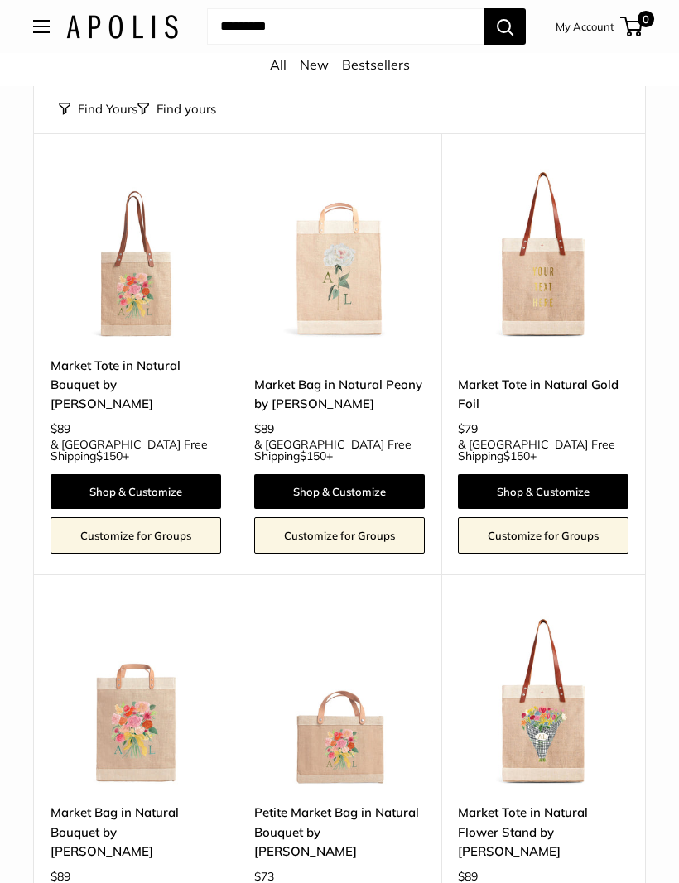
click at [127, 281] on img at bounding box center [135, 255] width 170 height 170
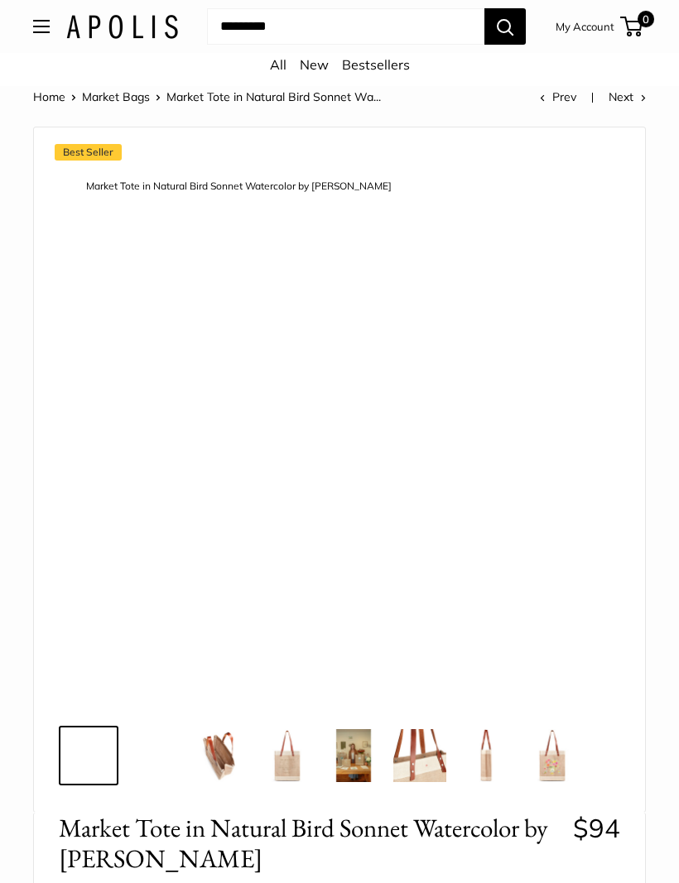
click at [554, 479] on img at bounding box center [339, 437] width 536 height 536
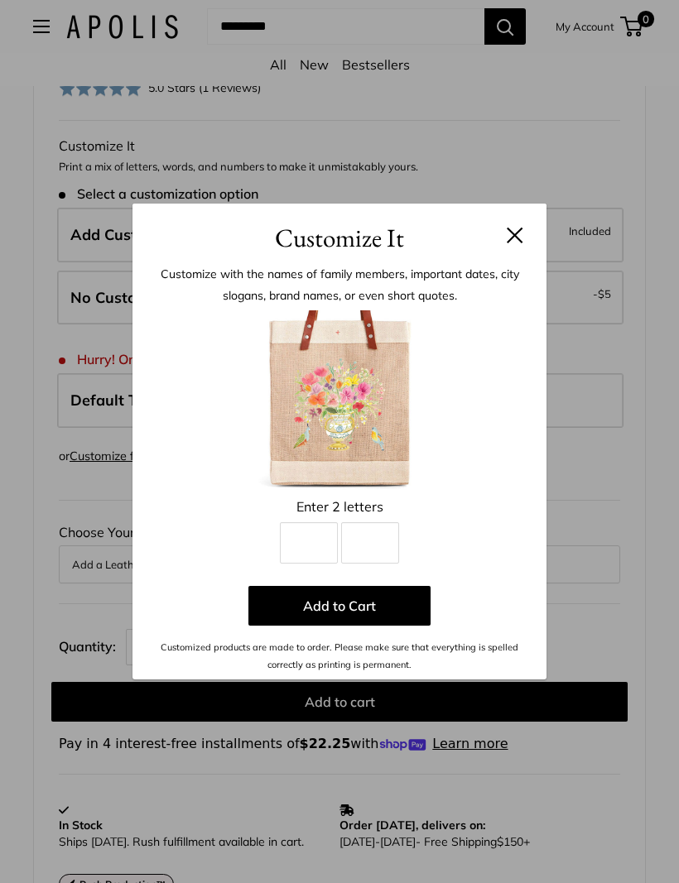
click at [521, 229] on button at bounding box center [514, 235] width 17 height 17
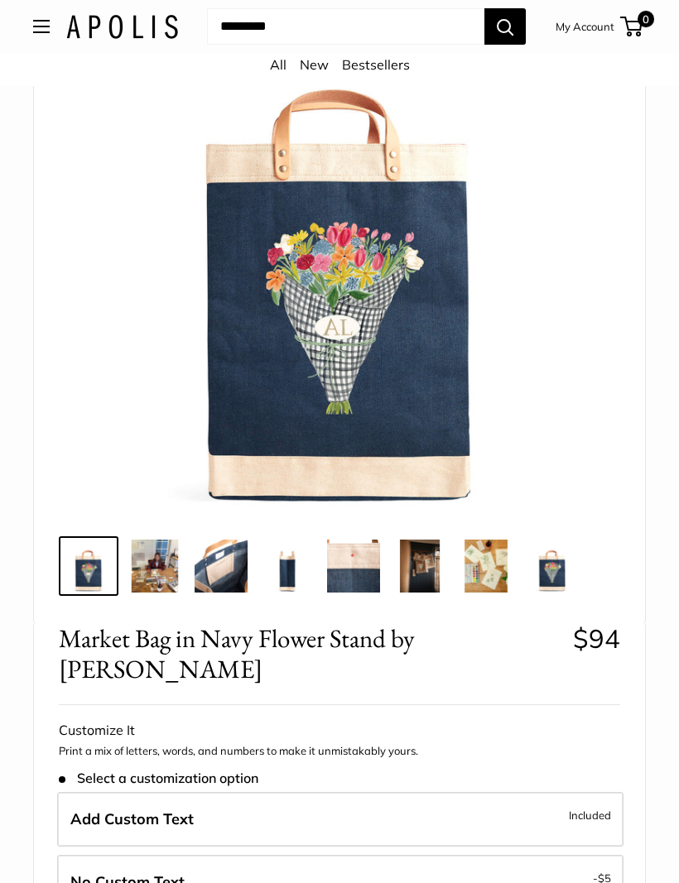
scroll to position [165, 0]
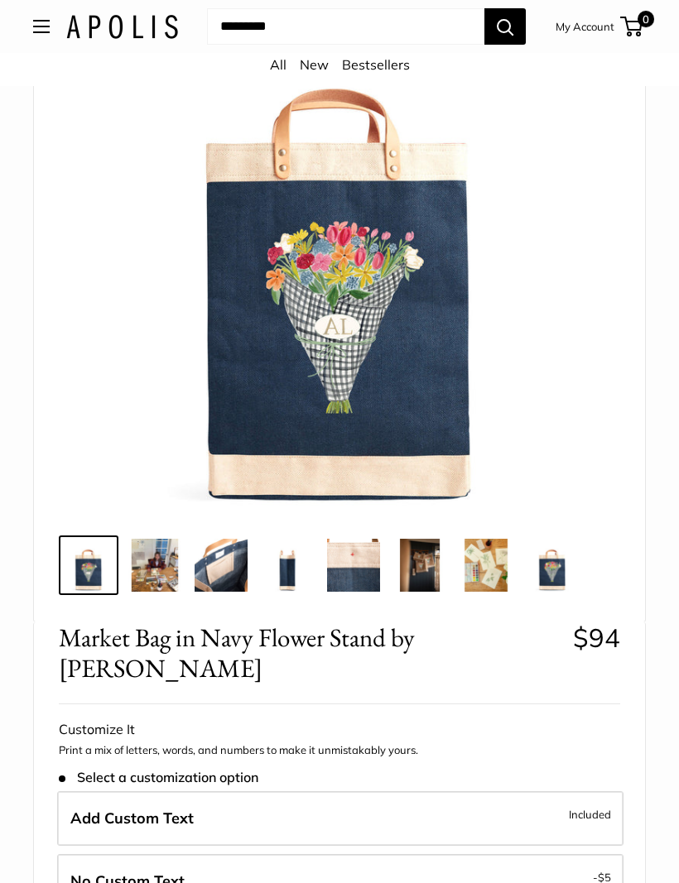
click at [563, 571] on img at bounding box center [551, 565] width 53 height 53
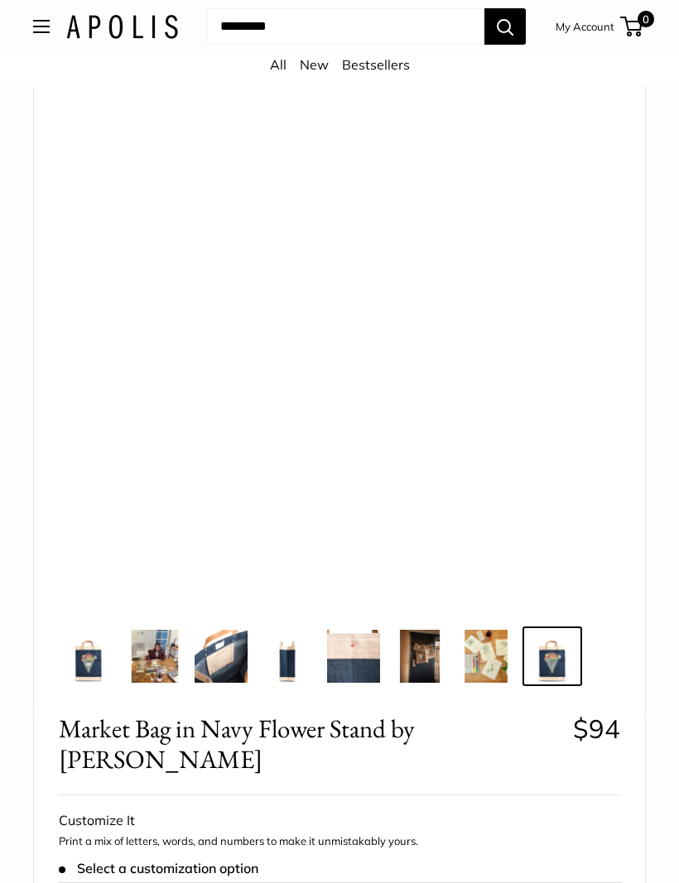
scroll to position [74, 0]
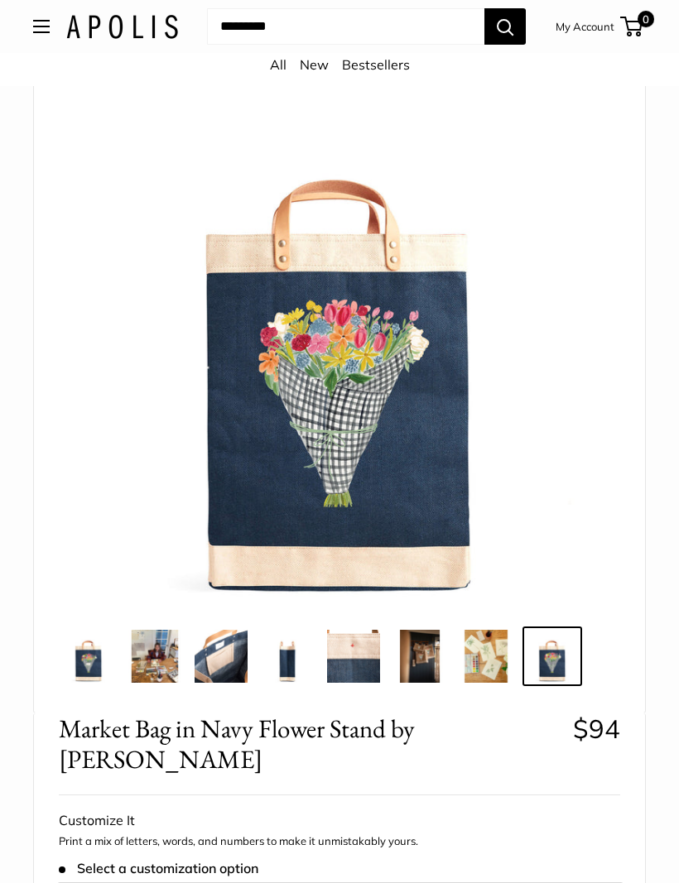
click at [491, 655] on img at bounding box center [485, 656] width 53 height 53
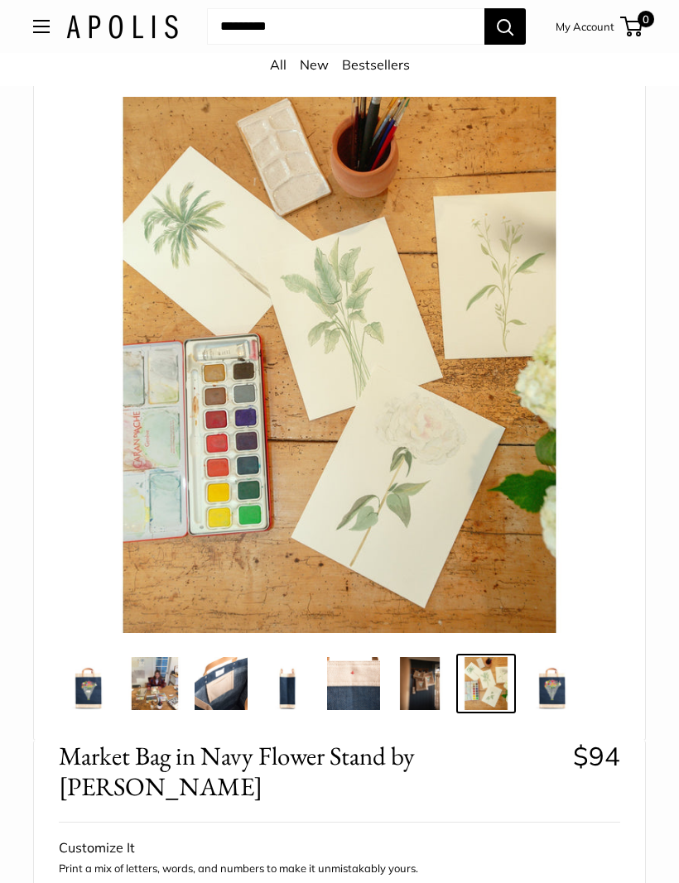
scroll to position [50, 0]
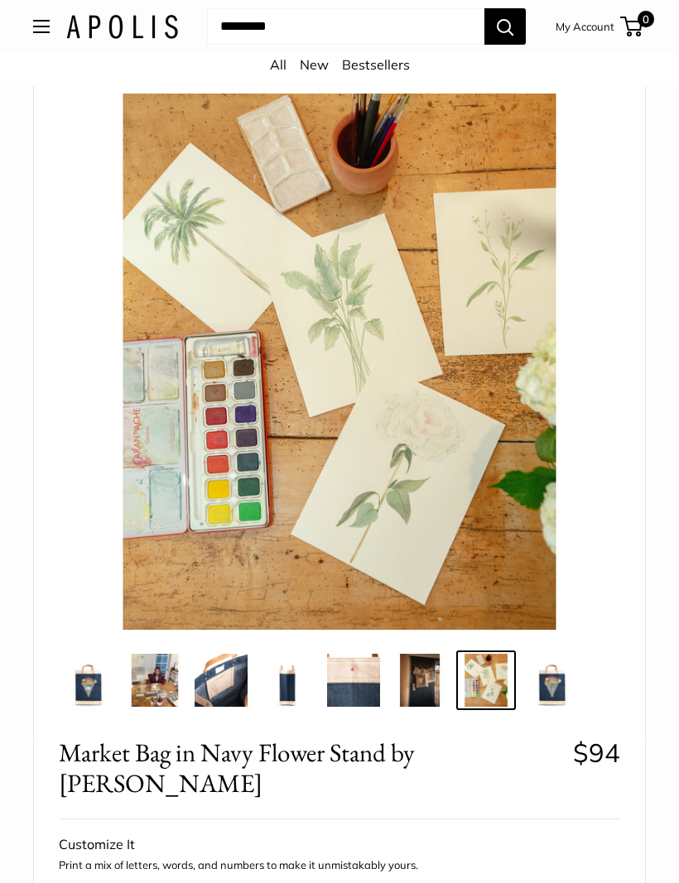
click at [374, 686] on img at bounding box center [353, 680] width 53 height 53
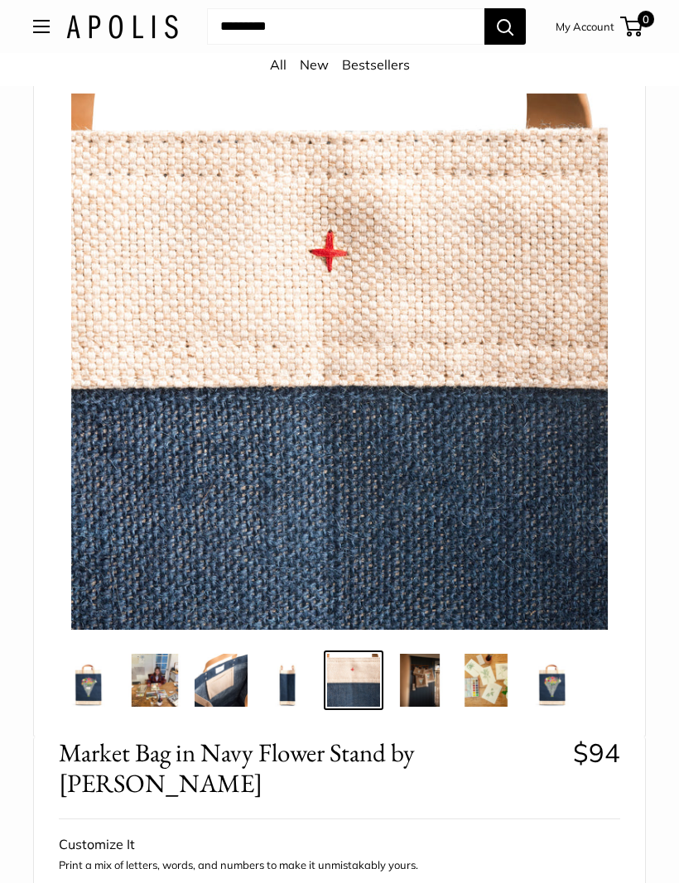
click at [84, 669] on img at bounding box center [88, 680] width 53 height 53
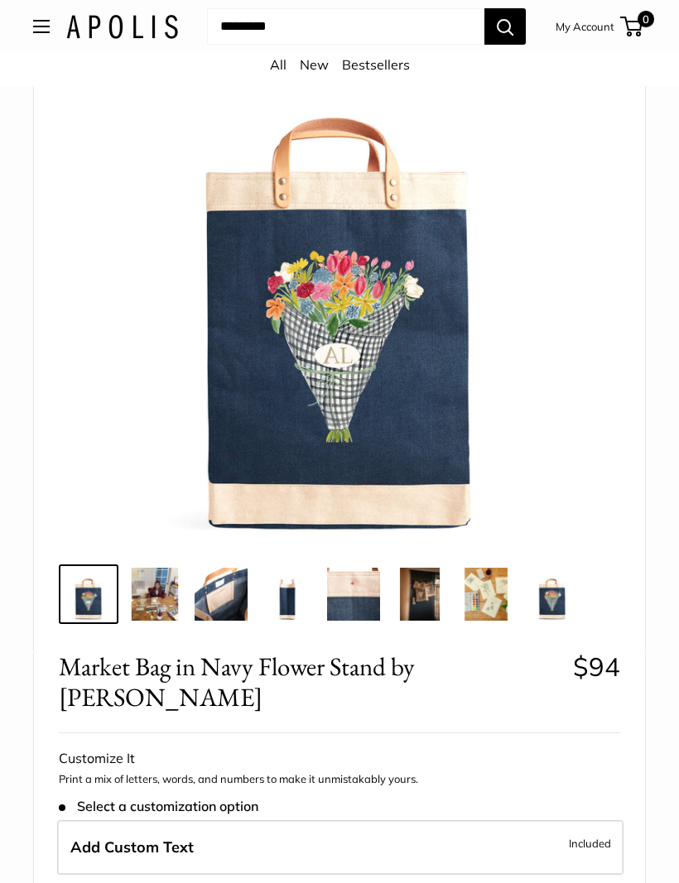
scroll to position [137, 0]
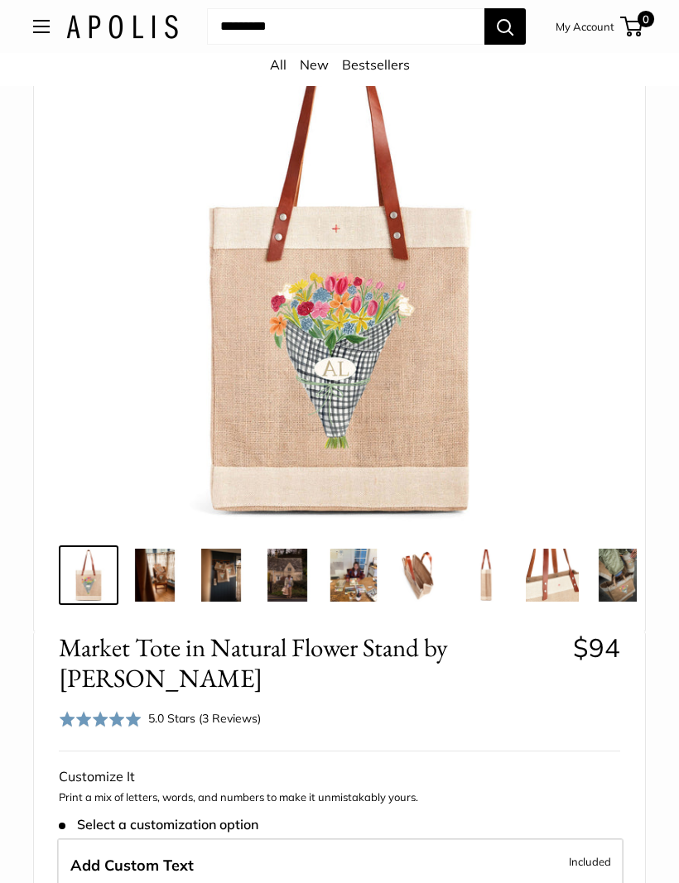
scroll to position [341, 0]
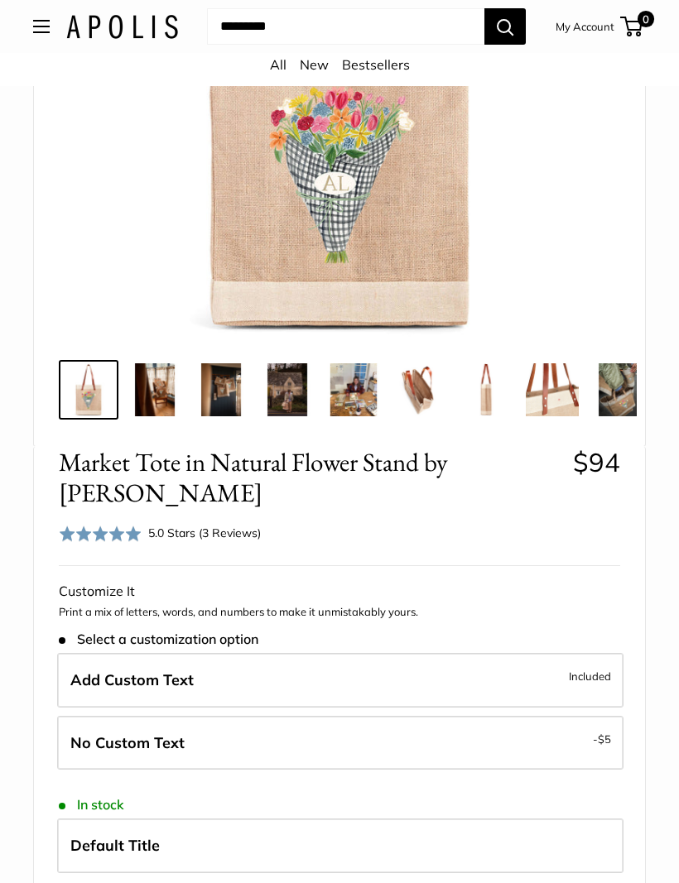
click at [150, 405] on img at bounding box center [154, 389] width 53 height 53
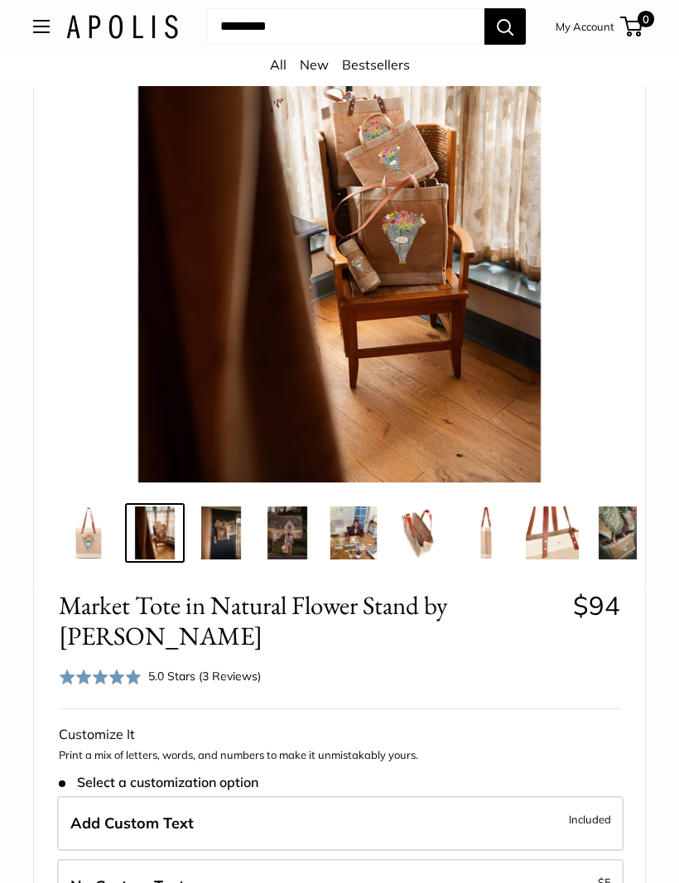
scroll to position [197, 0]
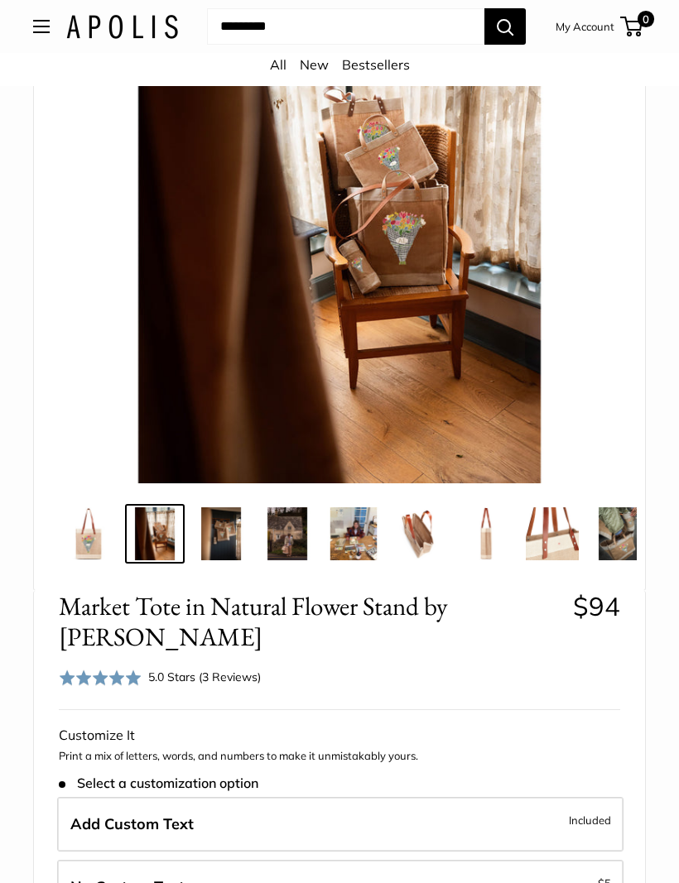
click at [263, 528] on img at bounding box center [287, 533] width 53 height 53
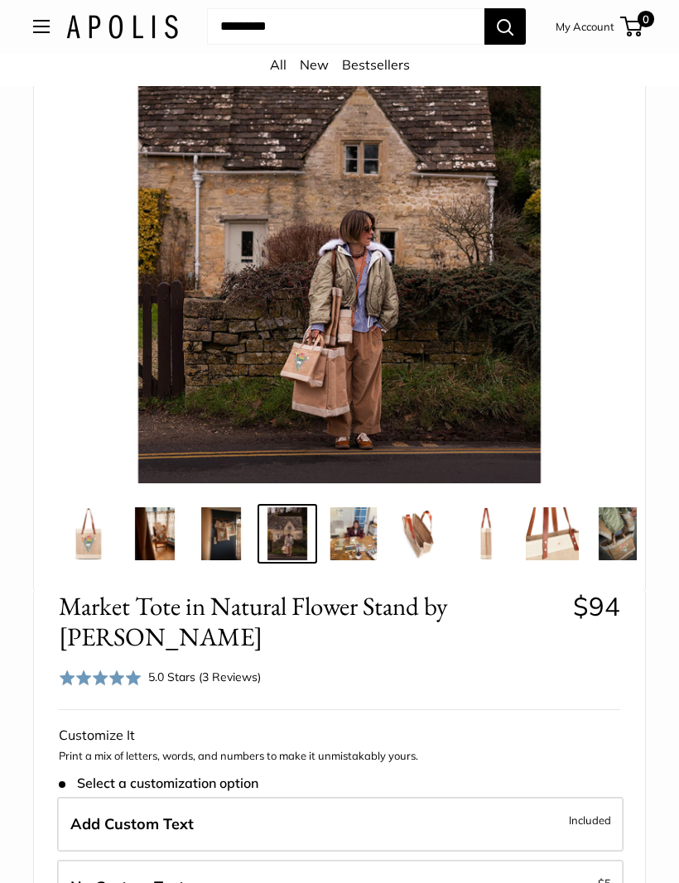
click at [430, 530] on img at bounding box center [419, 533] width 53 height 53
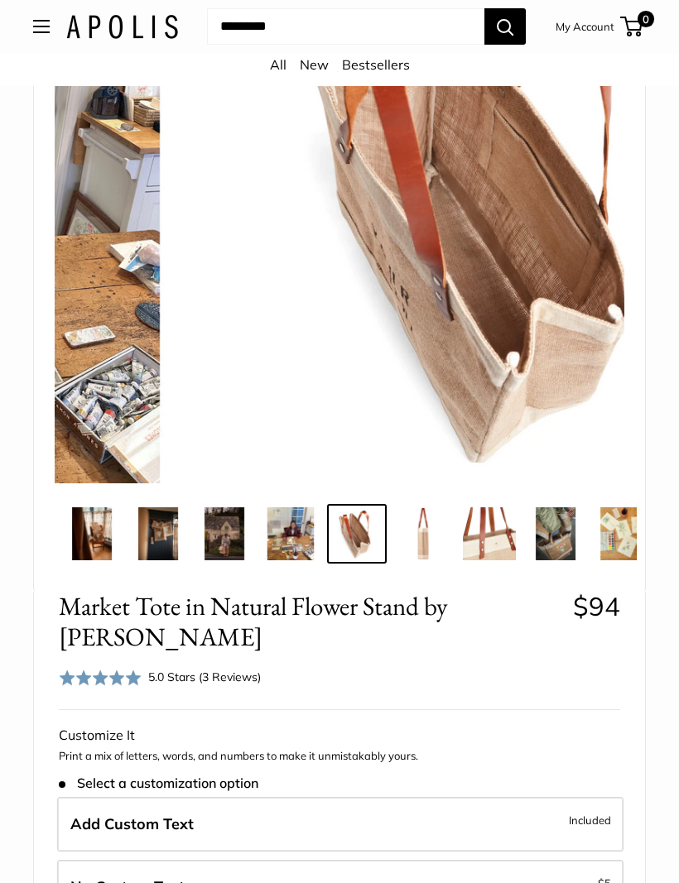
scroll to position [0, 66]
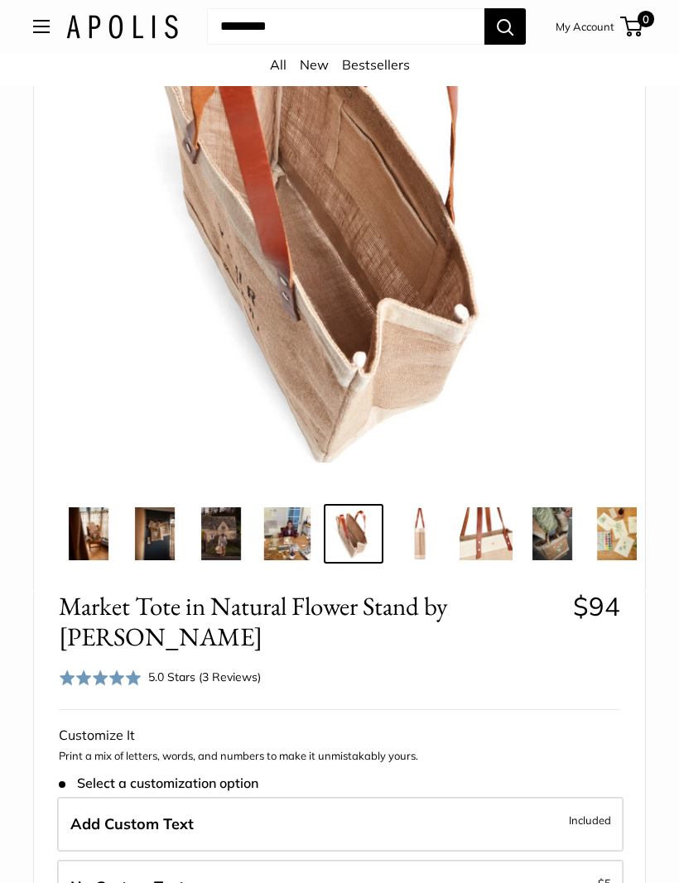
click at [621, 540] on img at bounding box center [618, 533] width 53 height 53
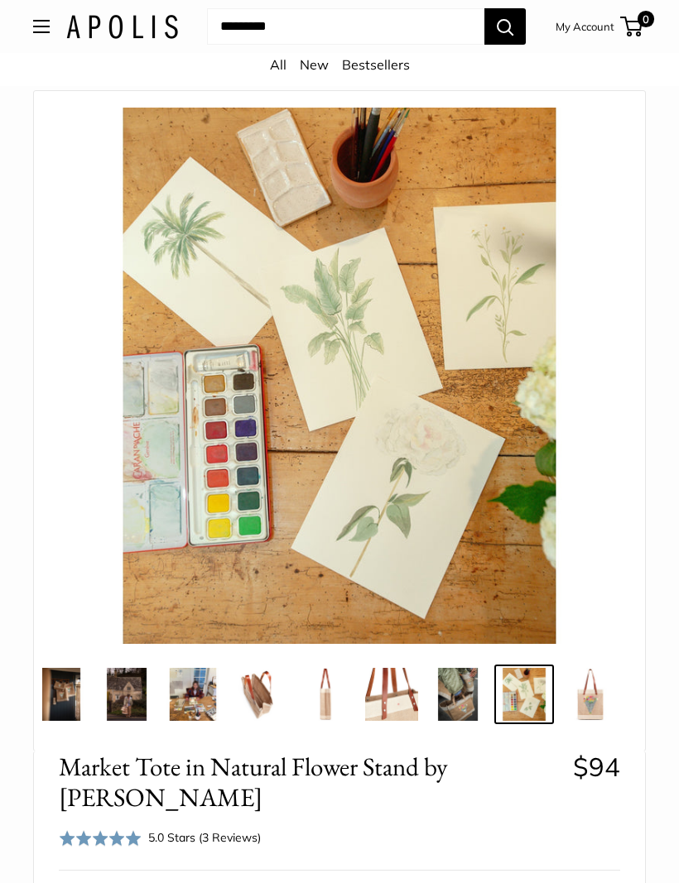
scroll to position [0, 0]
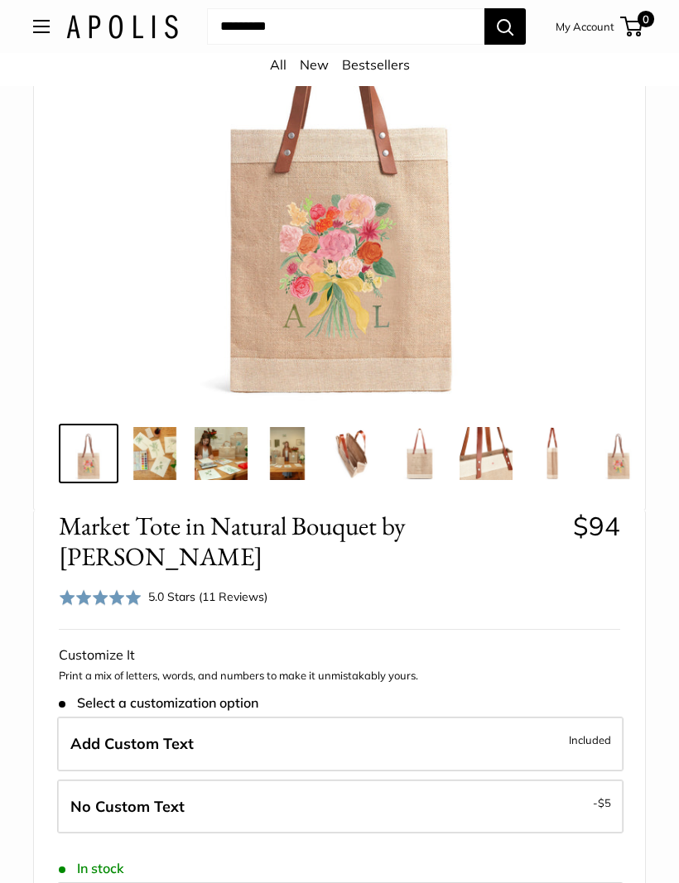
click at [218, 588] on div "5.0 Stars (11 Reviews)" at bounding box center [207, 597] width 119 height 18
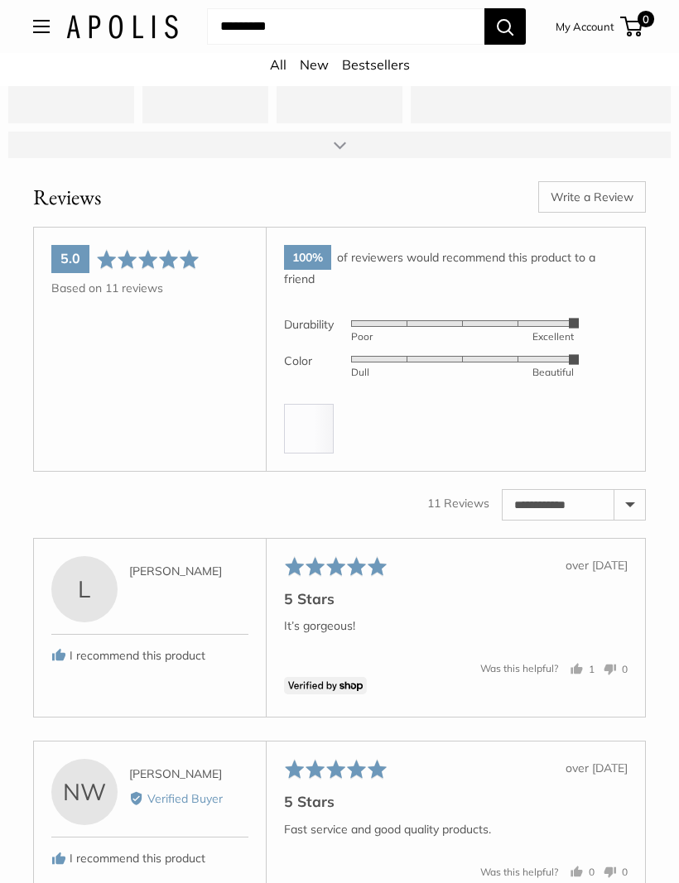
scroll to position [3221, 0]
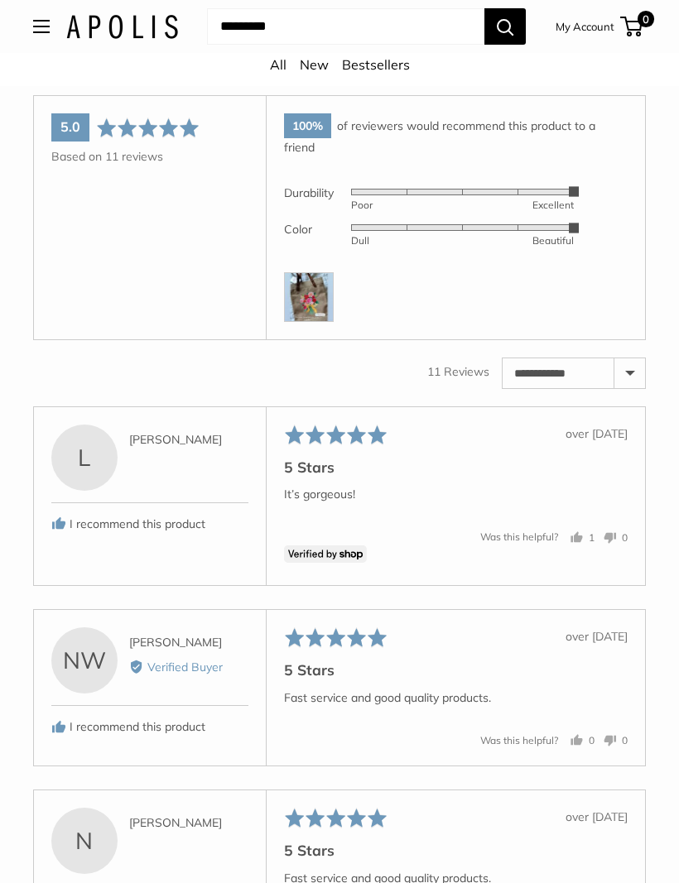
click at [319, 272] on img at bounding box center [309, 297] width 50 height 50
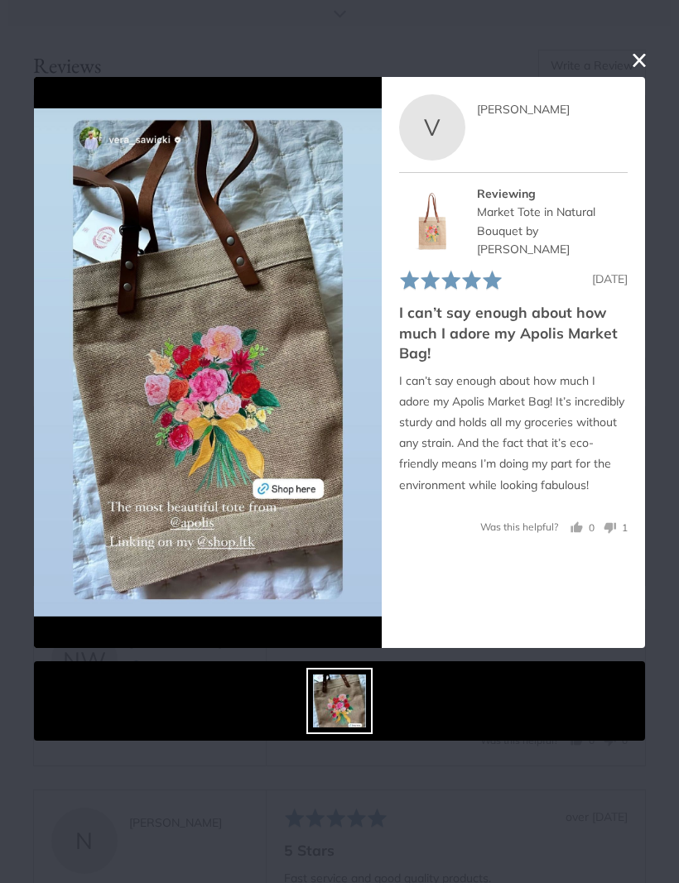
click at [639, 60] on button "close this modal window" at bounding box center [639, 60] width 20 height 20
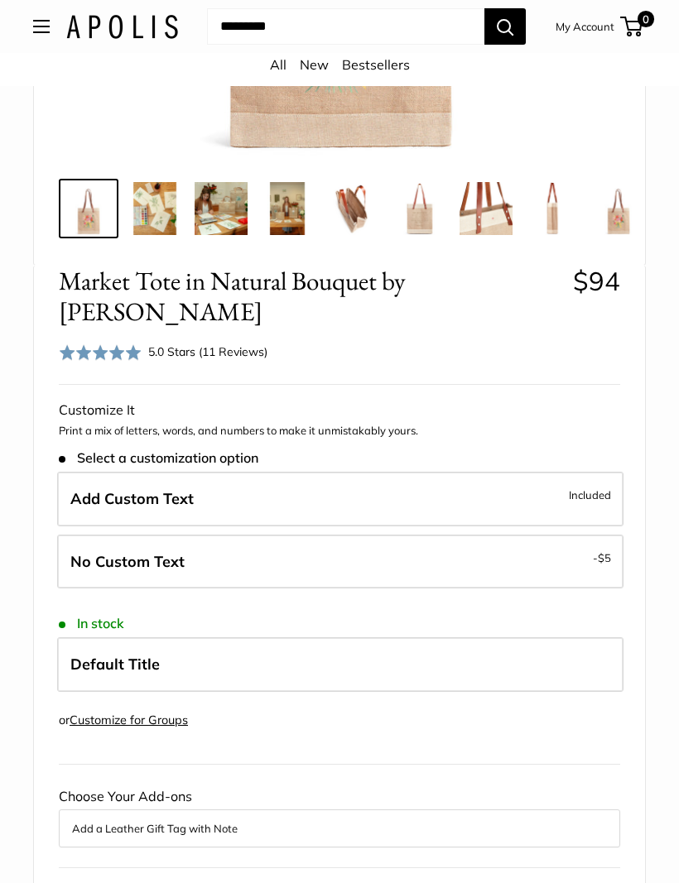
scroll to position [544, 0]
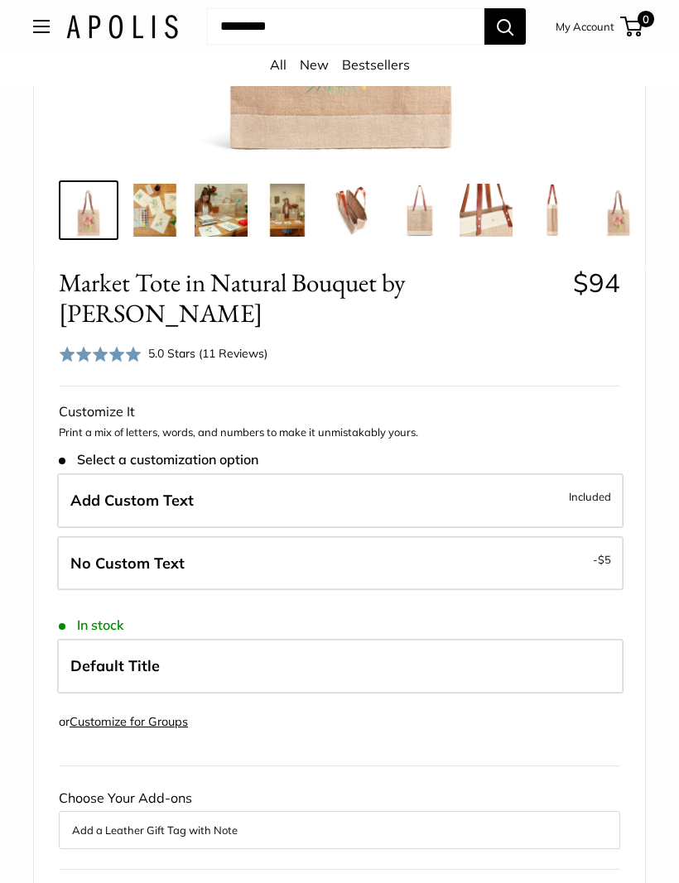
click at [220, 345] on div "5.0 Stars (11 Reviews)" at bounding box center [207, 354] width 119 height 18
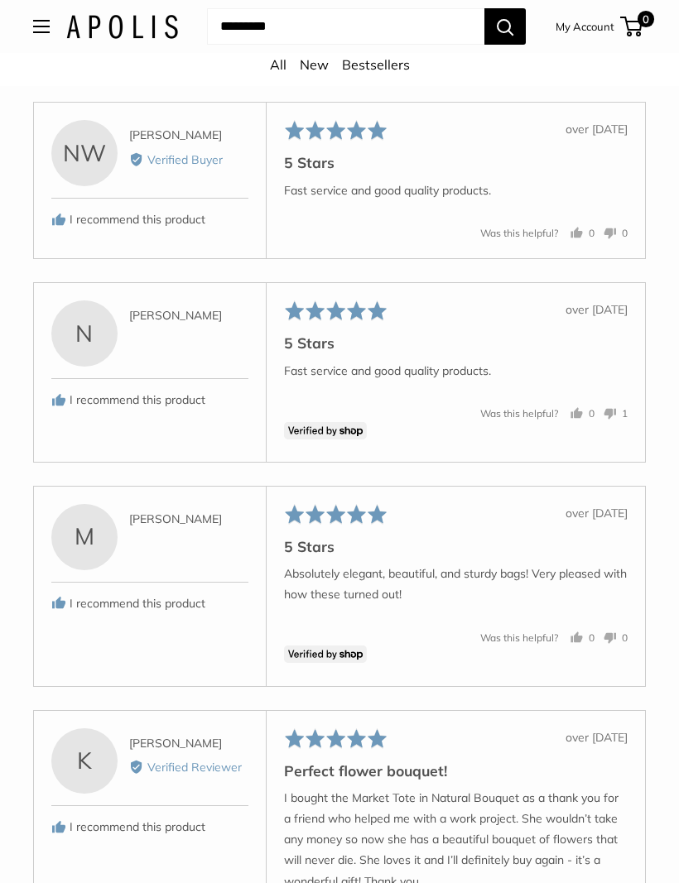
scroll to position [3681, 0]
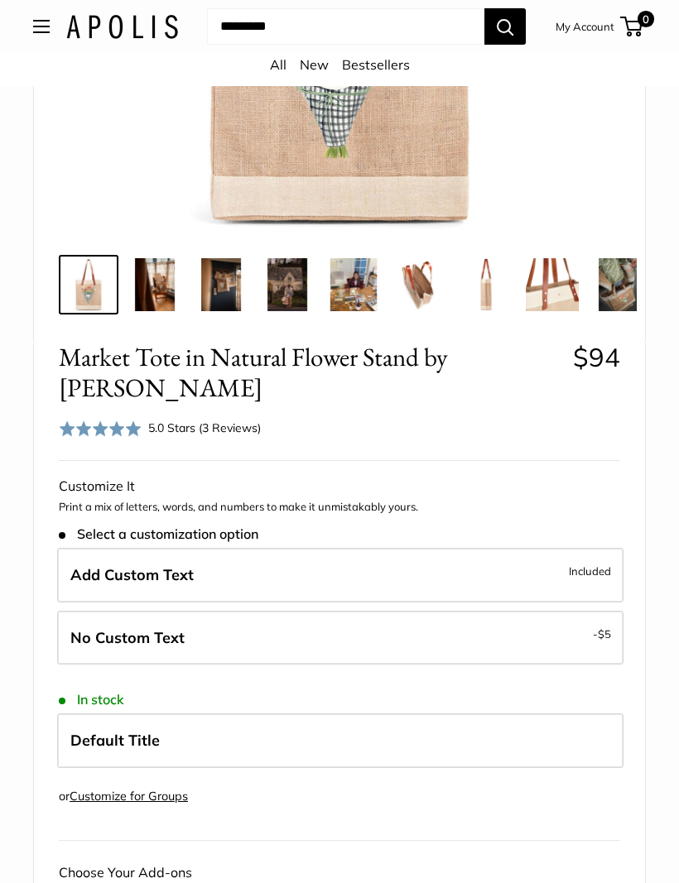
click at [224, 420] on div "5.0 Stars (3 Reviews)" at bounding box center [204, 429] width 113 height 18
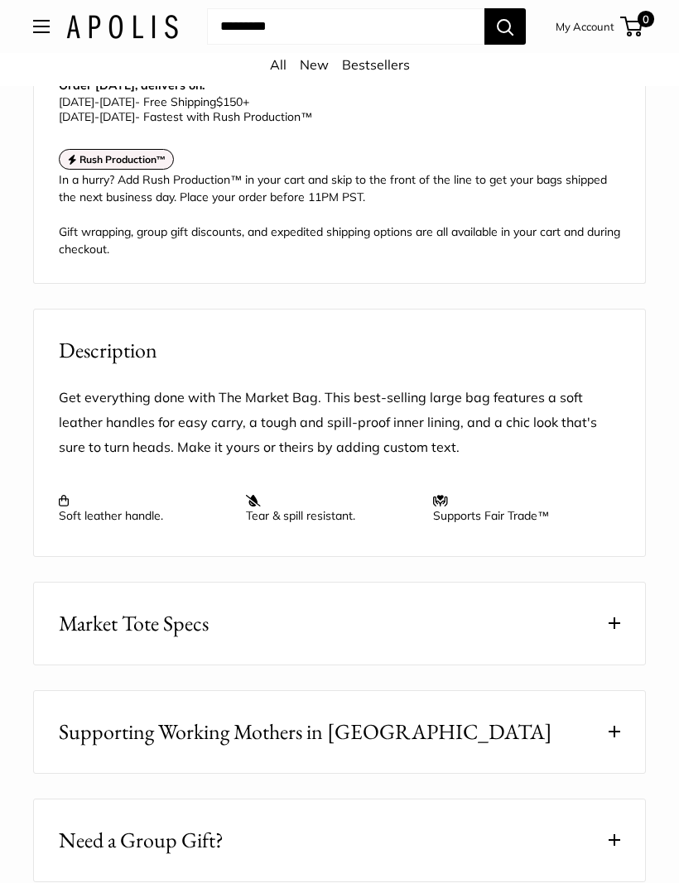
scroll to position [1481, 0]
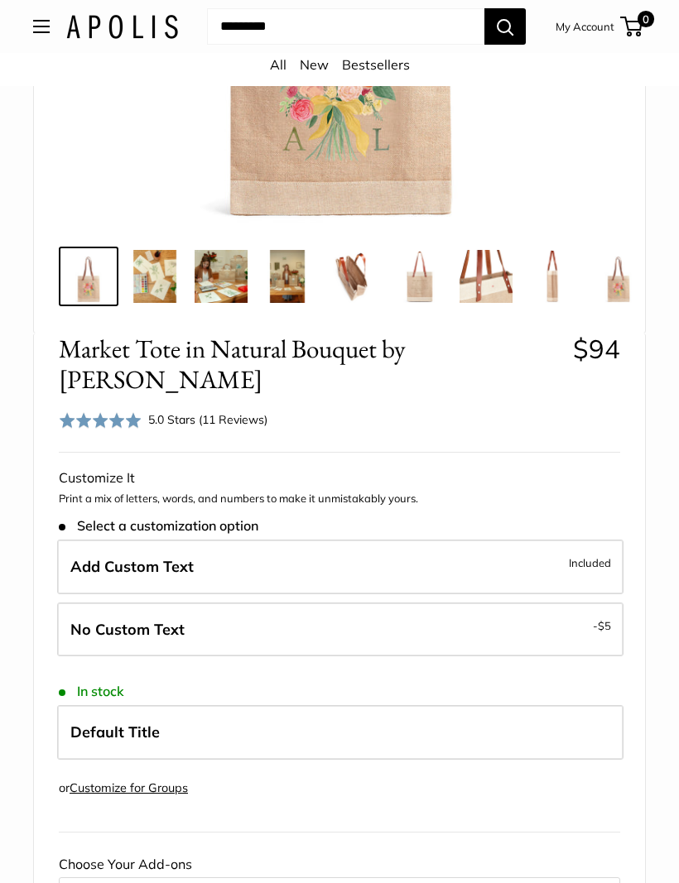
scroll to position [703, 0]
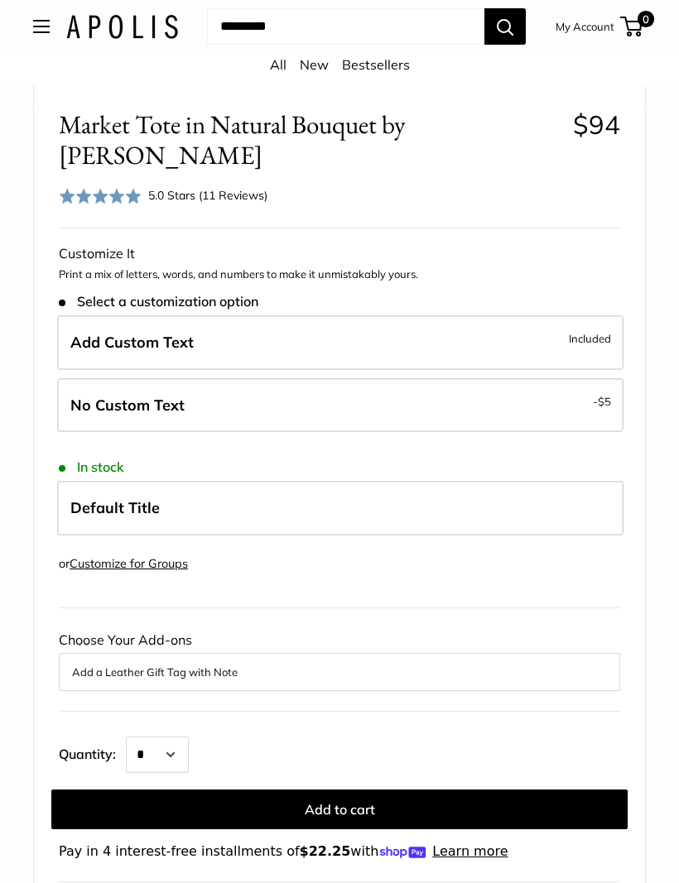
click at [98, 498] on span "Default Title" at bounding box center [114, 507] width 89 height 19
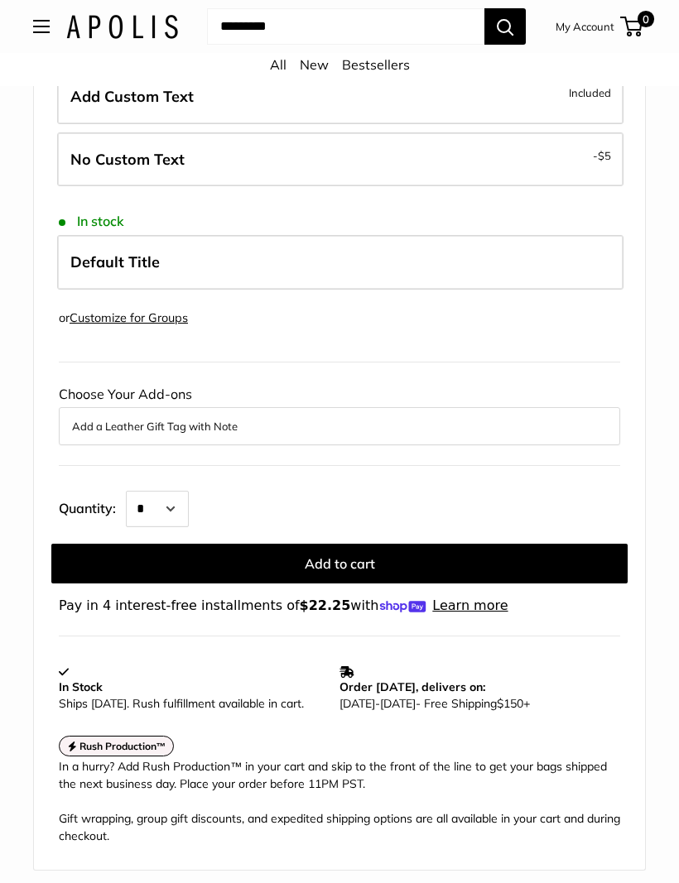
click at [114, 417] on button "Add a Leather Gift Tag with Note" at bounding box center [339, 427] width 535 height 20
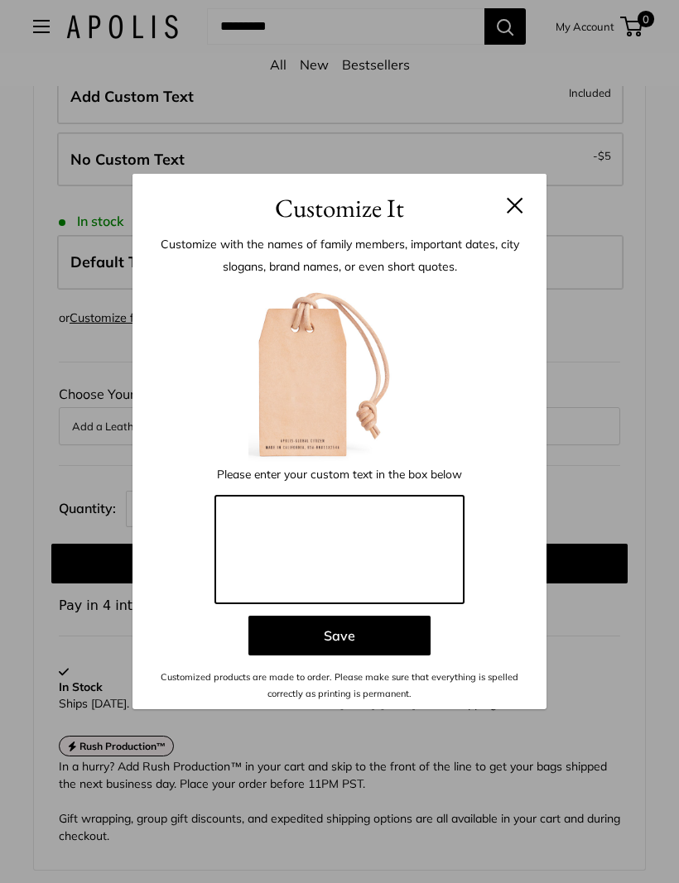
click at [337, 567] on textarea at bounding box center [339, 550] width 248 height 108
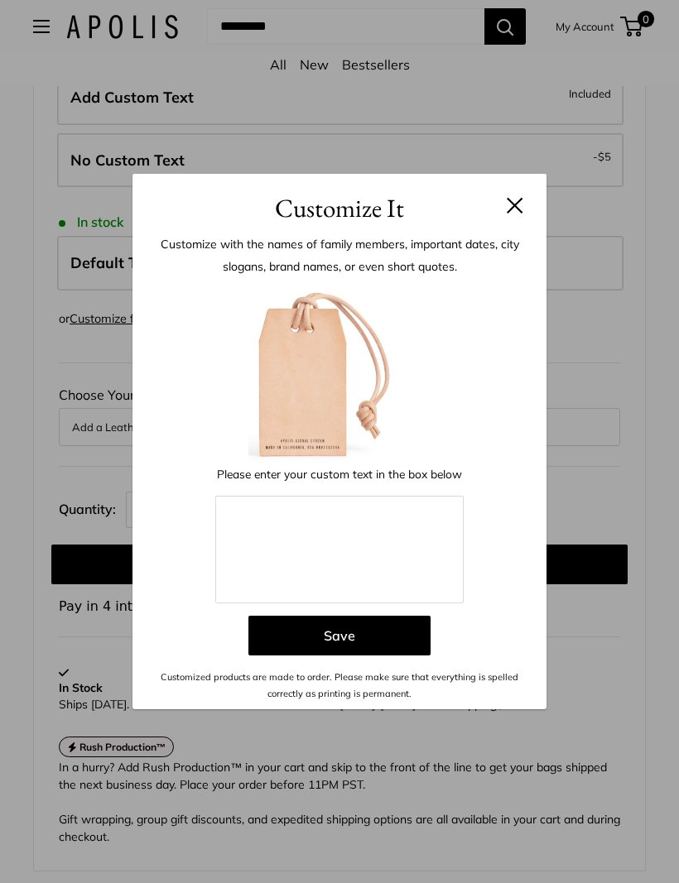
click at [527, 226] on header "Customize It" at bounding box center [339, 201] width 414 height 54
click at [511, 213] on button at bounding box center [514, 205] width 17 height 17
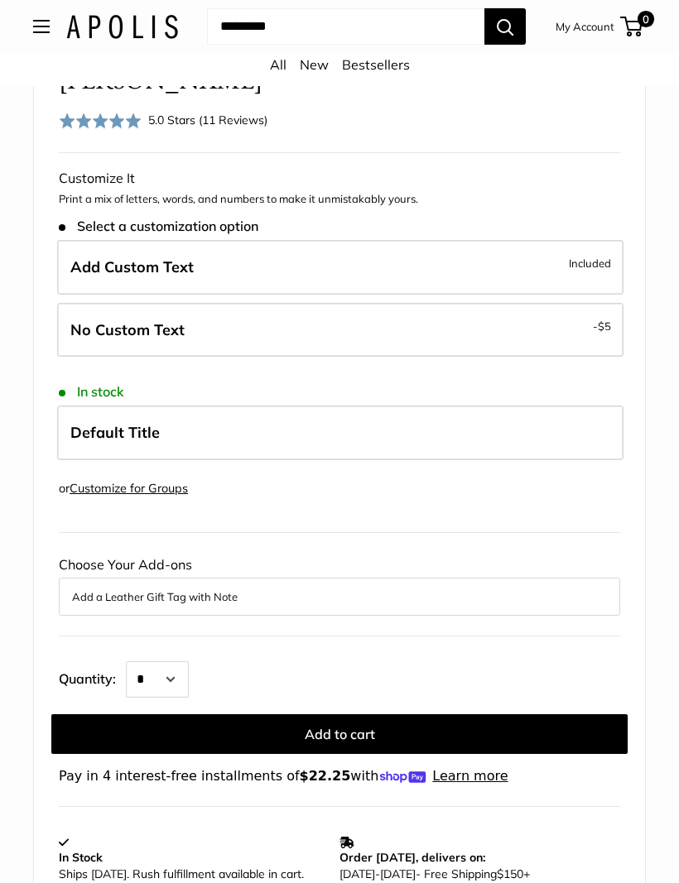
scroll to position [776, 0]
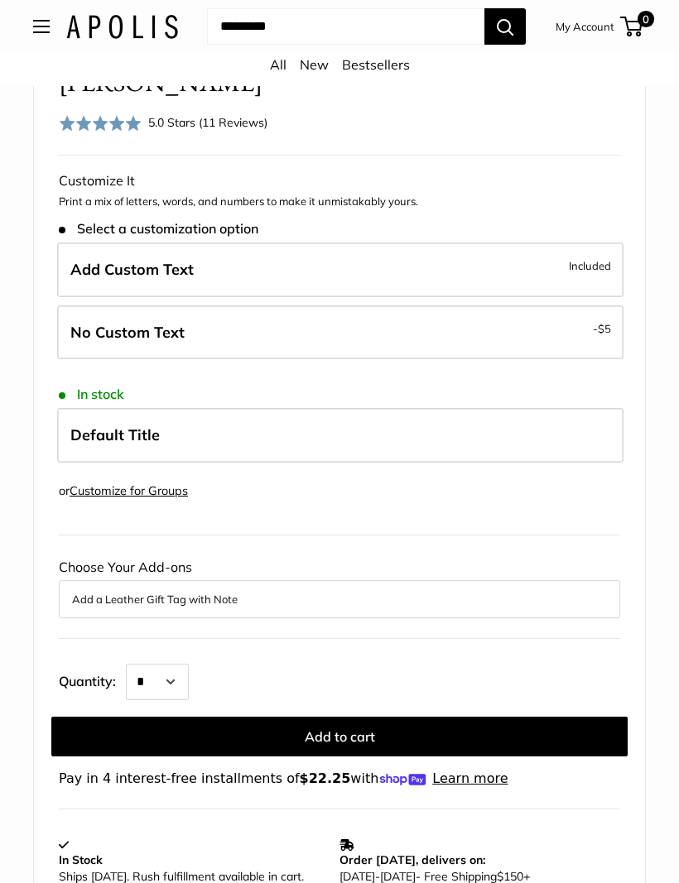
click at [111, 260] on span "Add Custom Text" at bounding box center [131, 269] width 123 height 19
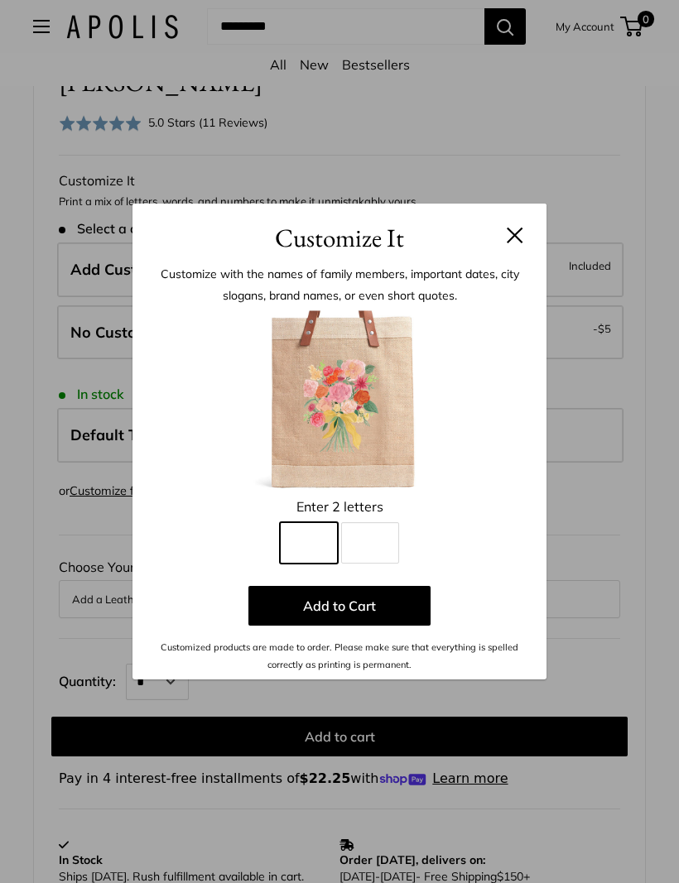
click at [320, 564] on input "Line 1" at bounding box center [309, 542] width 58 height 41
type input "*"
click at [391, 560] on input "Line 2" at bounding box center [370, 542] width 58 height 41
type input "*"
click at [380, 626] on button "Add to Cart" at bounding box center [339, 606] width 182 height 40
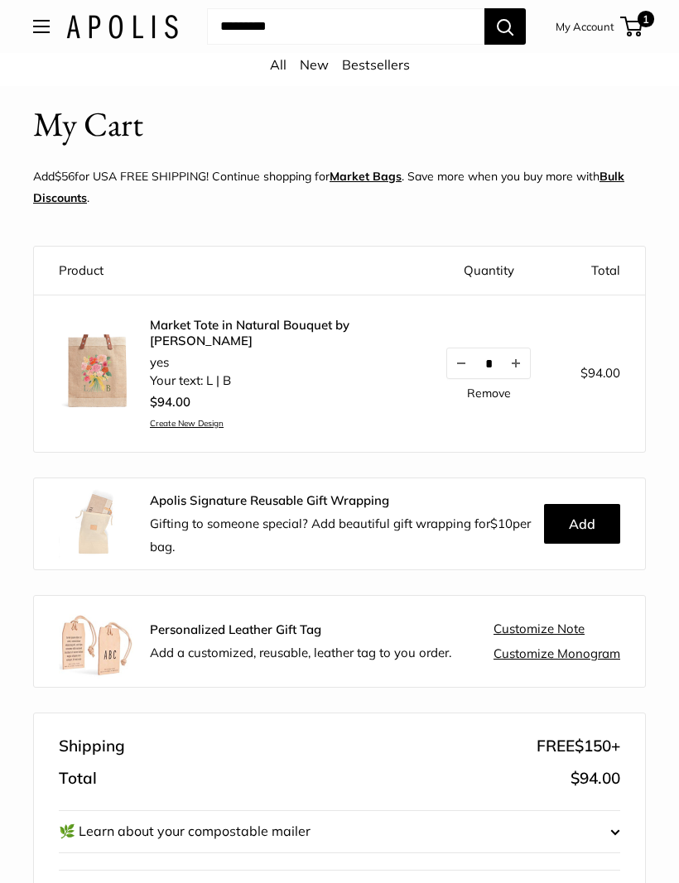
scroll to position [16, 0]
click at [84, 376] on img at bounding box center [96, 370] width 74 height 74
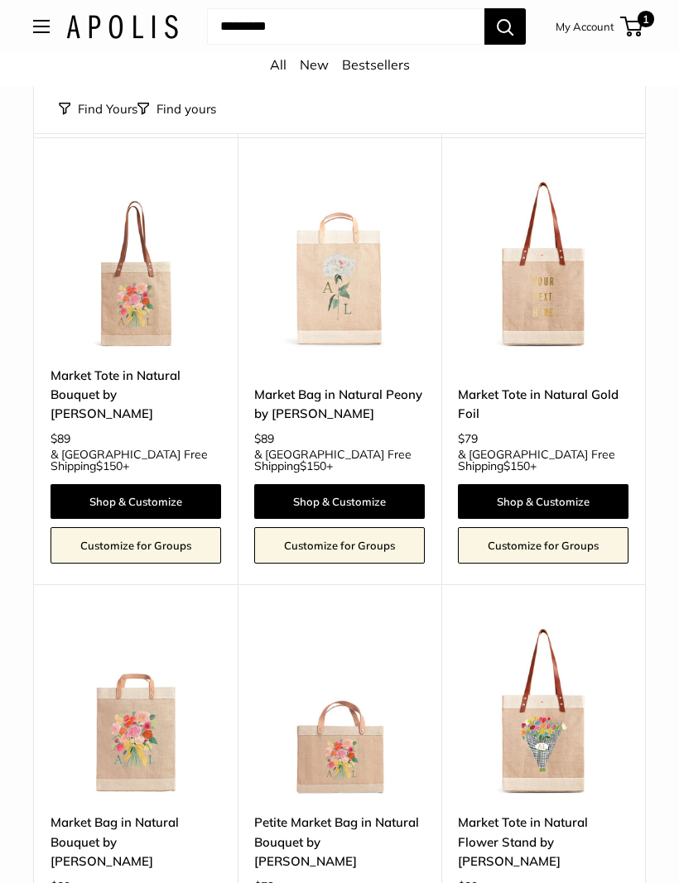
scroll to position [772, 0]
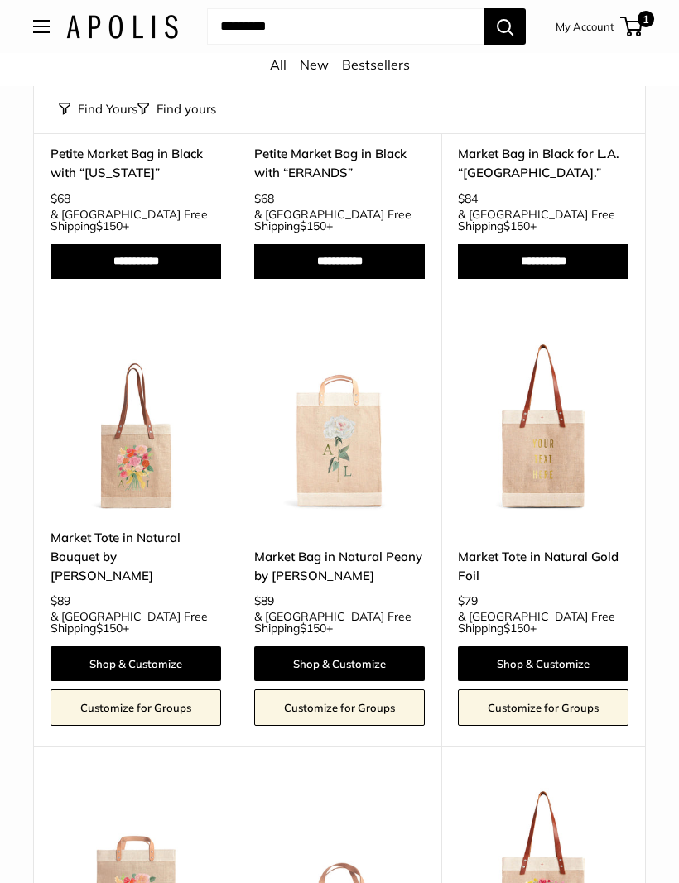
click at [635, 22] on span "1" at bounding box center [631, 27] width 22 height 20
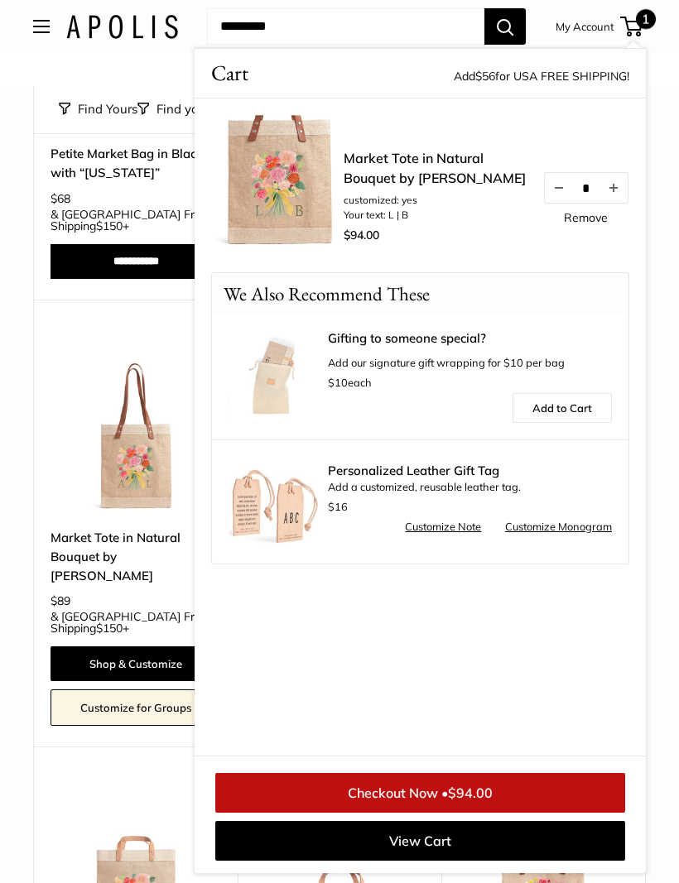
click at [135, 300] on div "Customizable Text Long Handle Sturdy & Spill Resistant Best Seller New Market T…" at bounding box center [136, 524] width 204 height 448
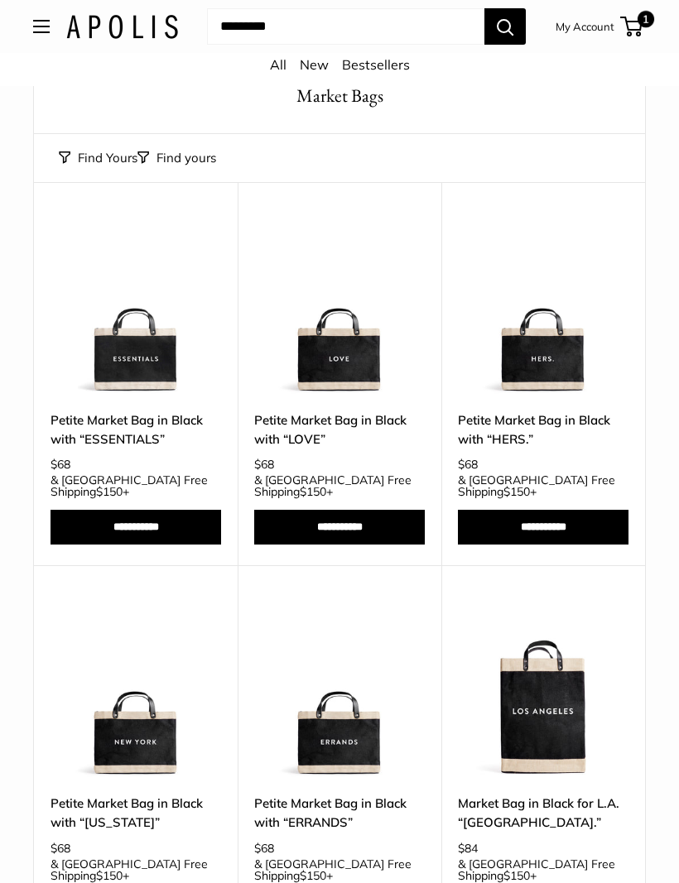
scroll to position [0, 0]
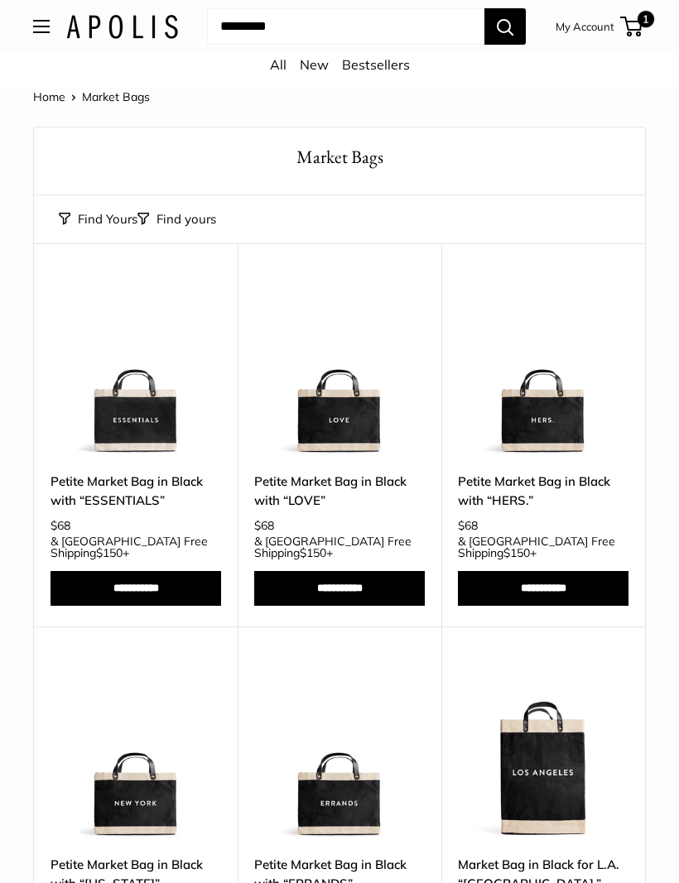
click at [633, 23] on span "1" at bounding box center [631, 27] width 22 height 20
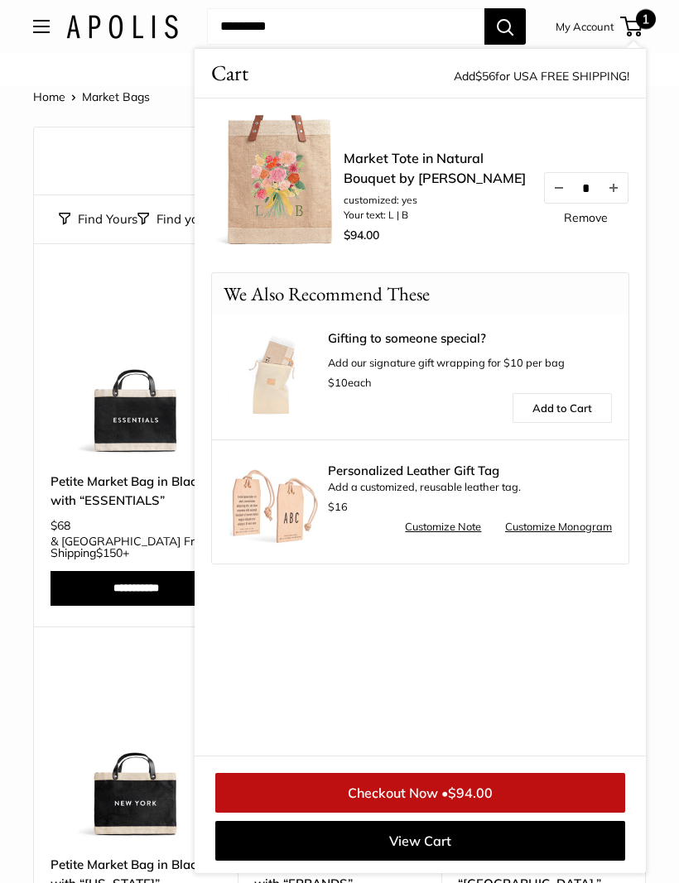
click at [280, 178] on img at bounding box center [277, 181] width 132 height 132
click at [309, 153] on img at bounding box center [277, 181] width 132 height 132
click at [376, 179] on link "Market Tote in Natural Bouquet by [PERSON_NAME]" at bounding box center [434, 168] width 182 height 40
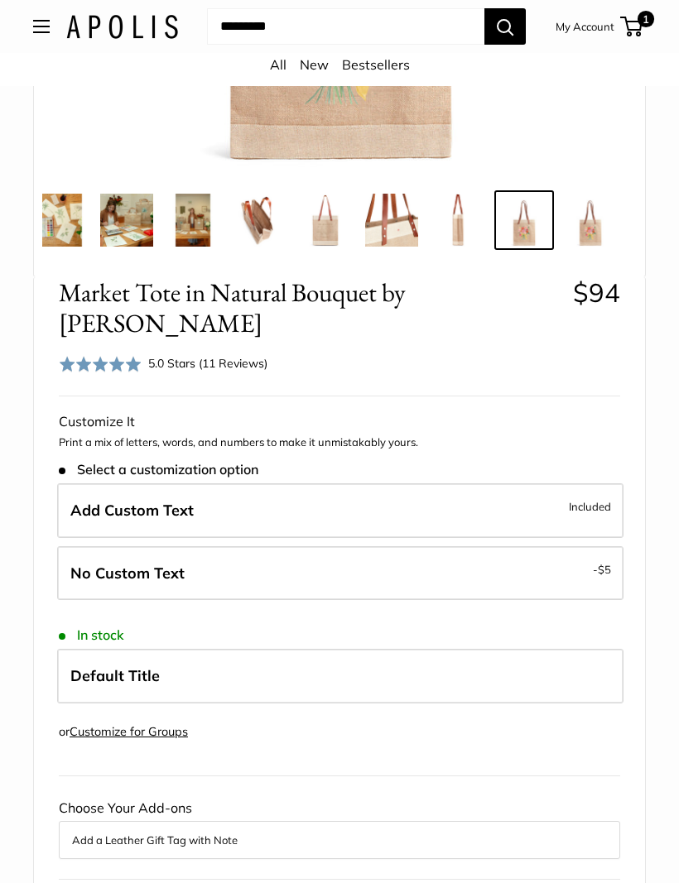
click at [221, 353] on div "Rated 5.0 out of 5 5.0 Stars (11 Reviews) Click to go to reviews" at bounding box center [163, 365] width 209 height 24
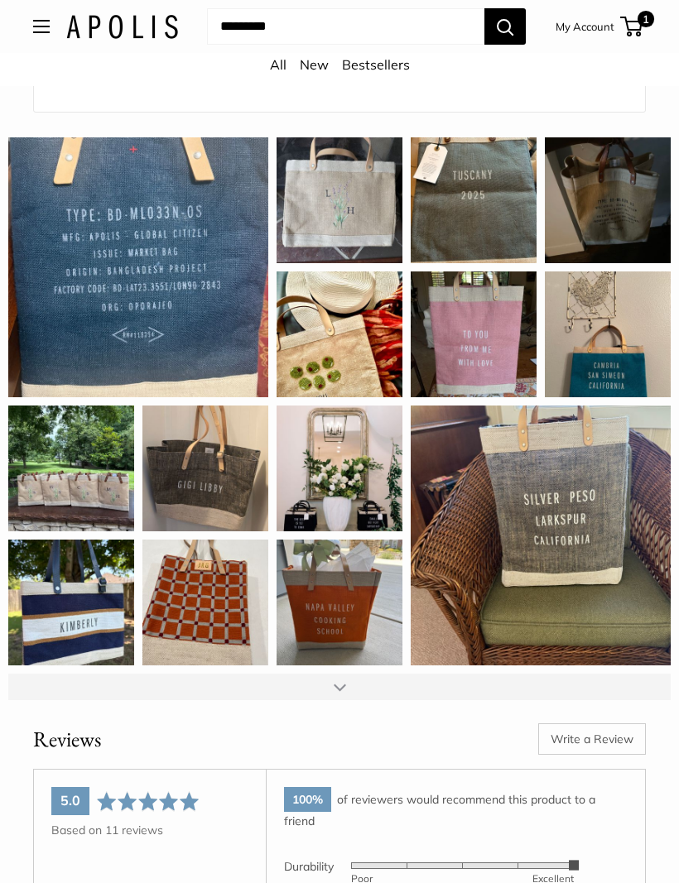
scroll to position [3221, 0]
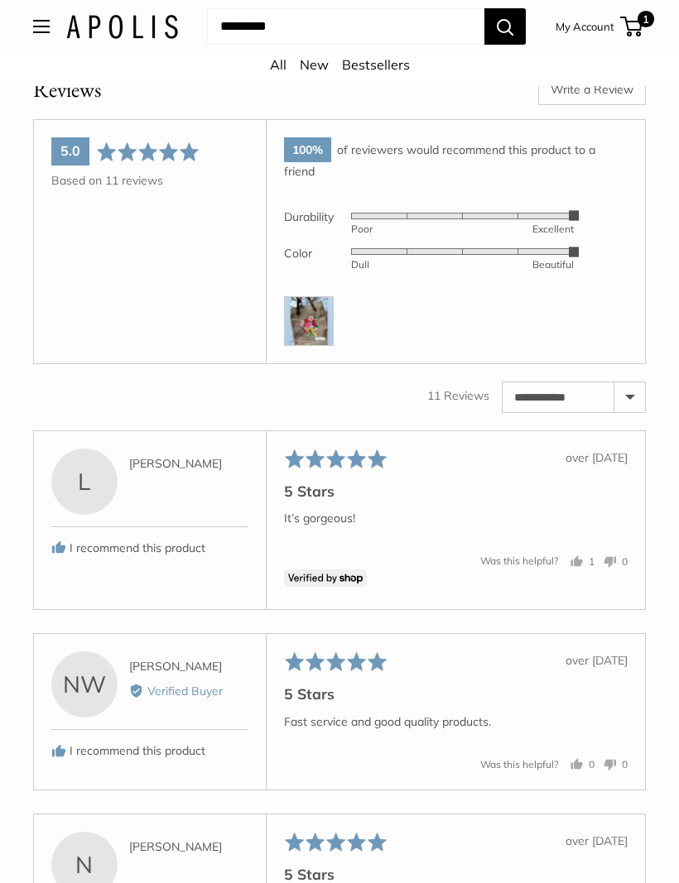
click at [319, 297] on img at bounding box center [309, 322] width 50 height 50
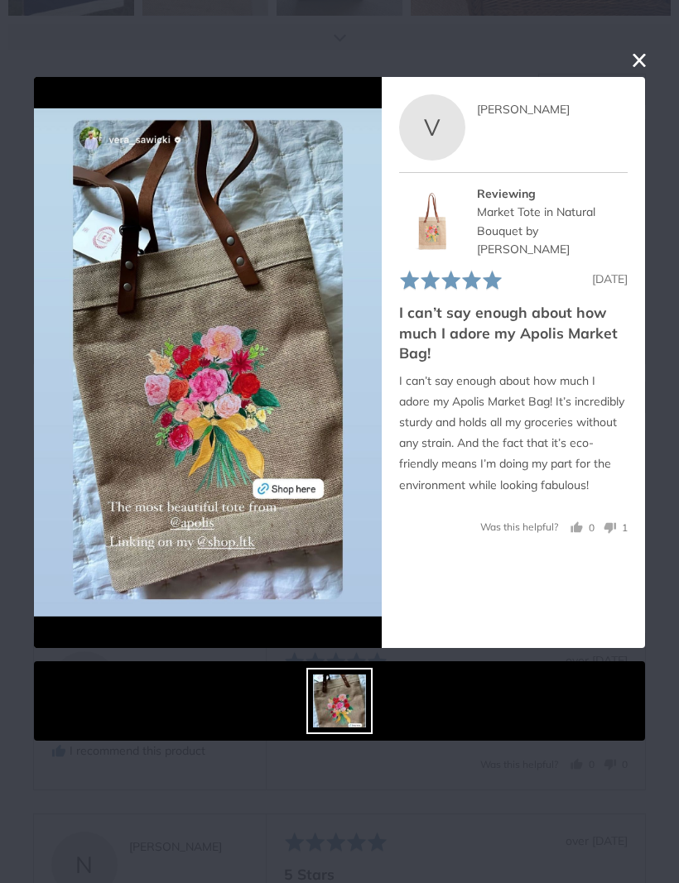
click at [650, 52] on div "User-Uploaded Media Gallery V Vera Reviewed by Vera Reviewing Market Tote in Na…" at bounding box center [339, 441] width 679 height 883
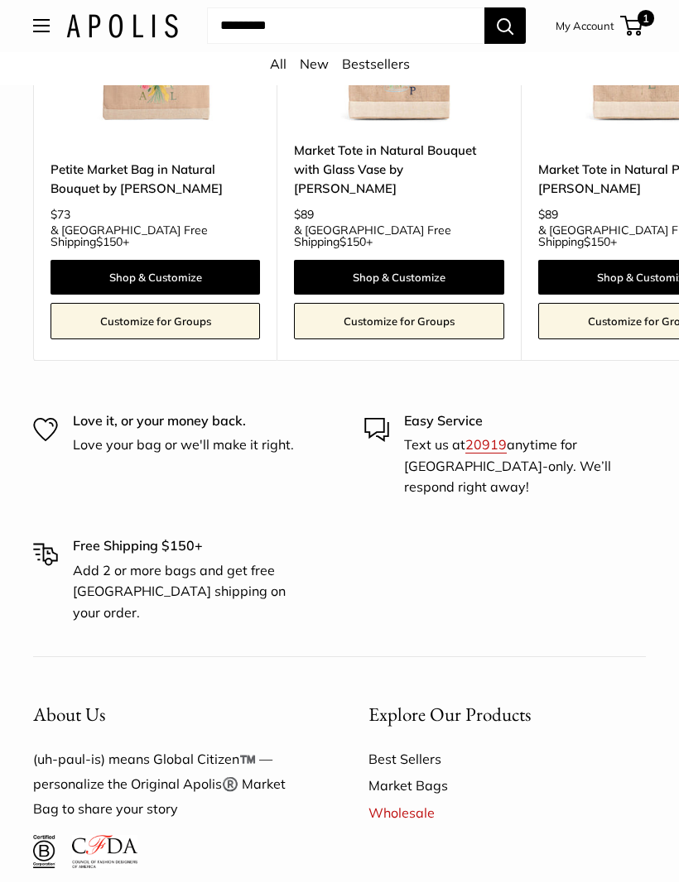
scroll to position [4972, 0]
